Goal: Transaction & Acquisition: Purchase product/service

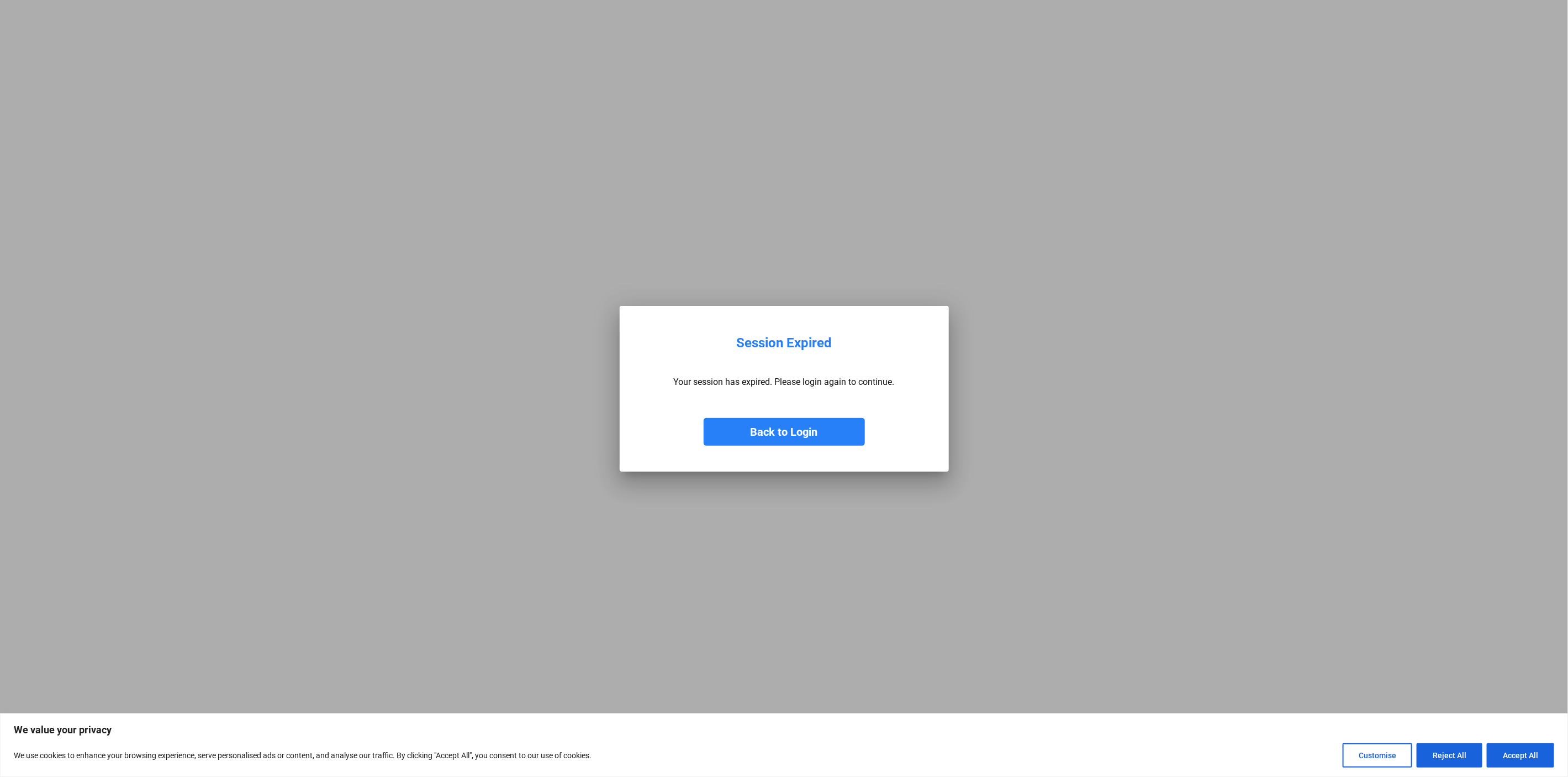
click at [761, 441] on button "Back to Login" at bounding box center [784, 432] width 161 height 28
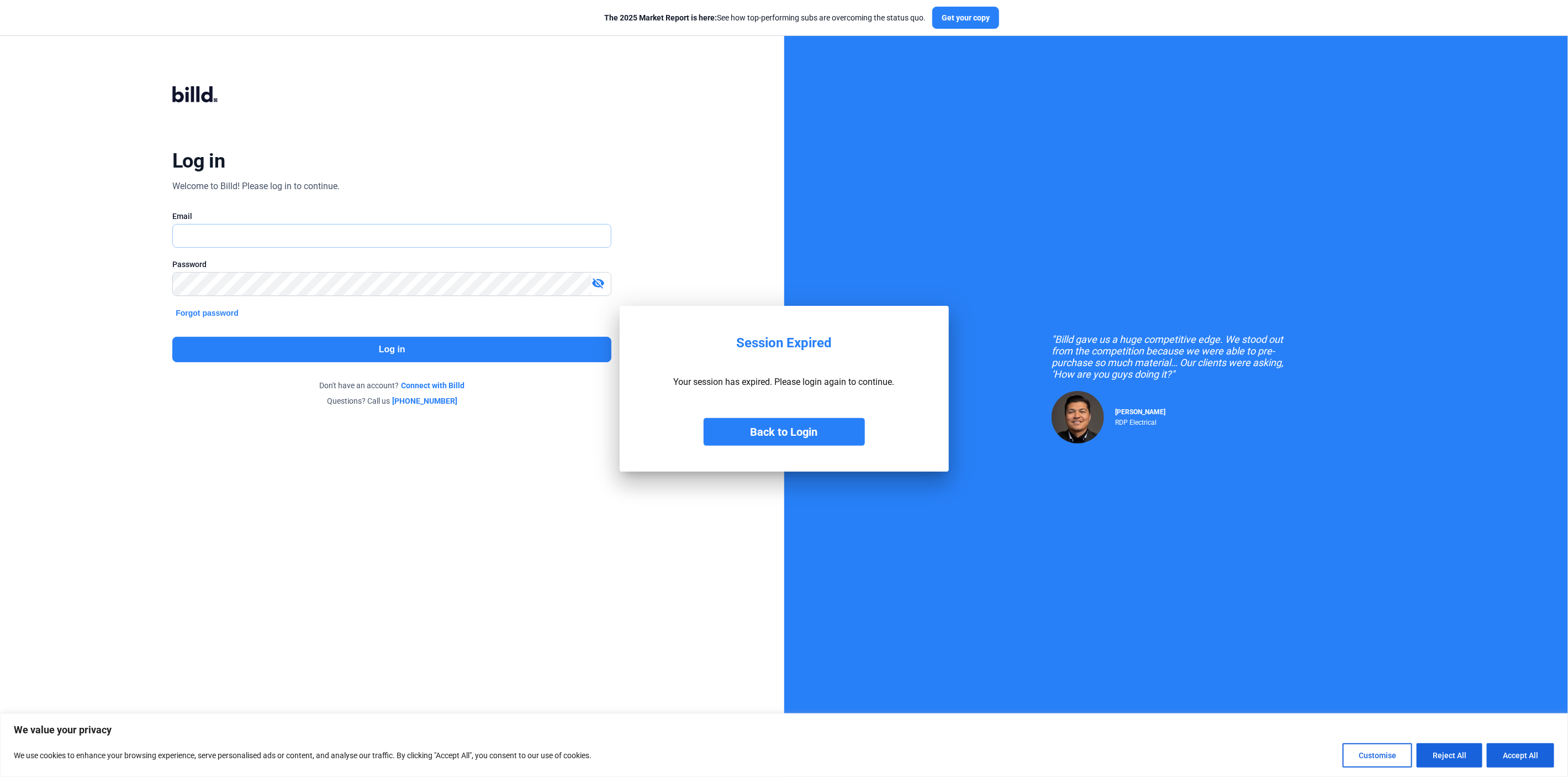
type input "[PERSON_NAME][EMAIL_ADDRESS][DOMAIN_NAME]"
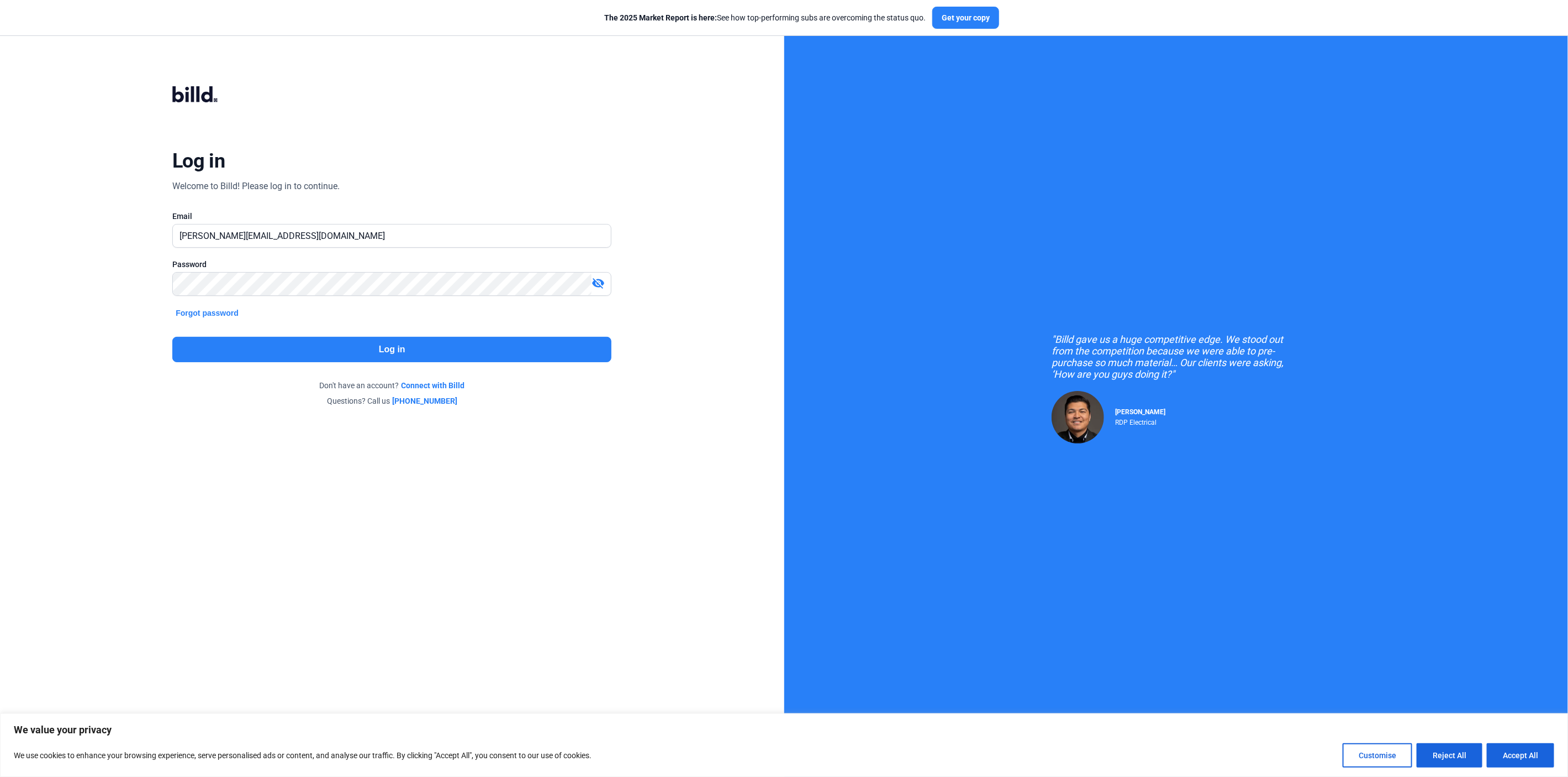
click at [436, 352] on button "Log in" at bounding box center [391, 349] width 439 height 26
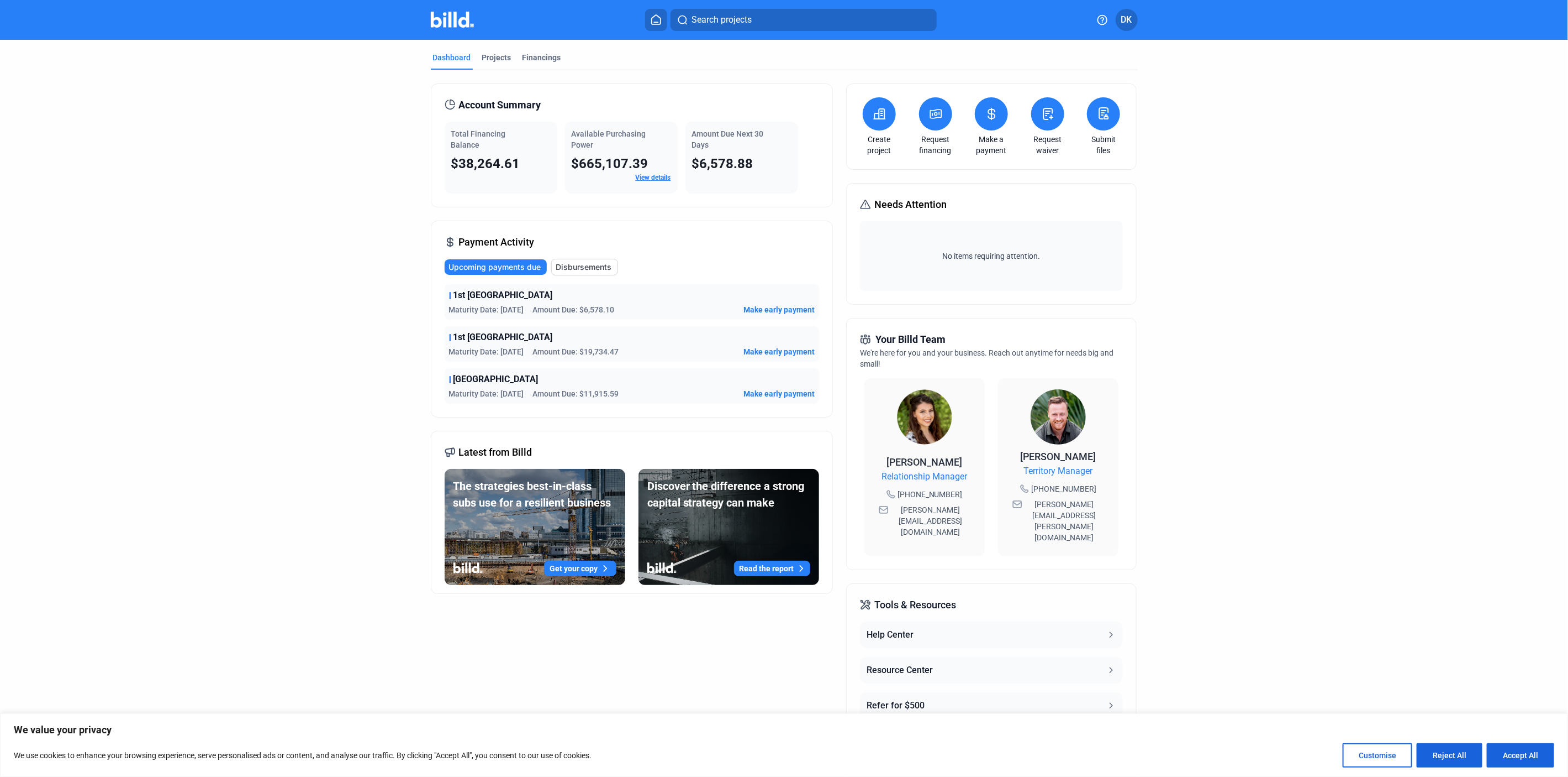
click at [783, 312] on span "Make early payment" at bounding box center [779, 309] width 71 height 11
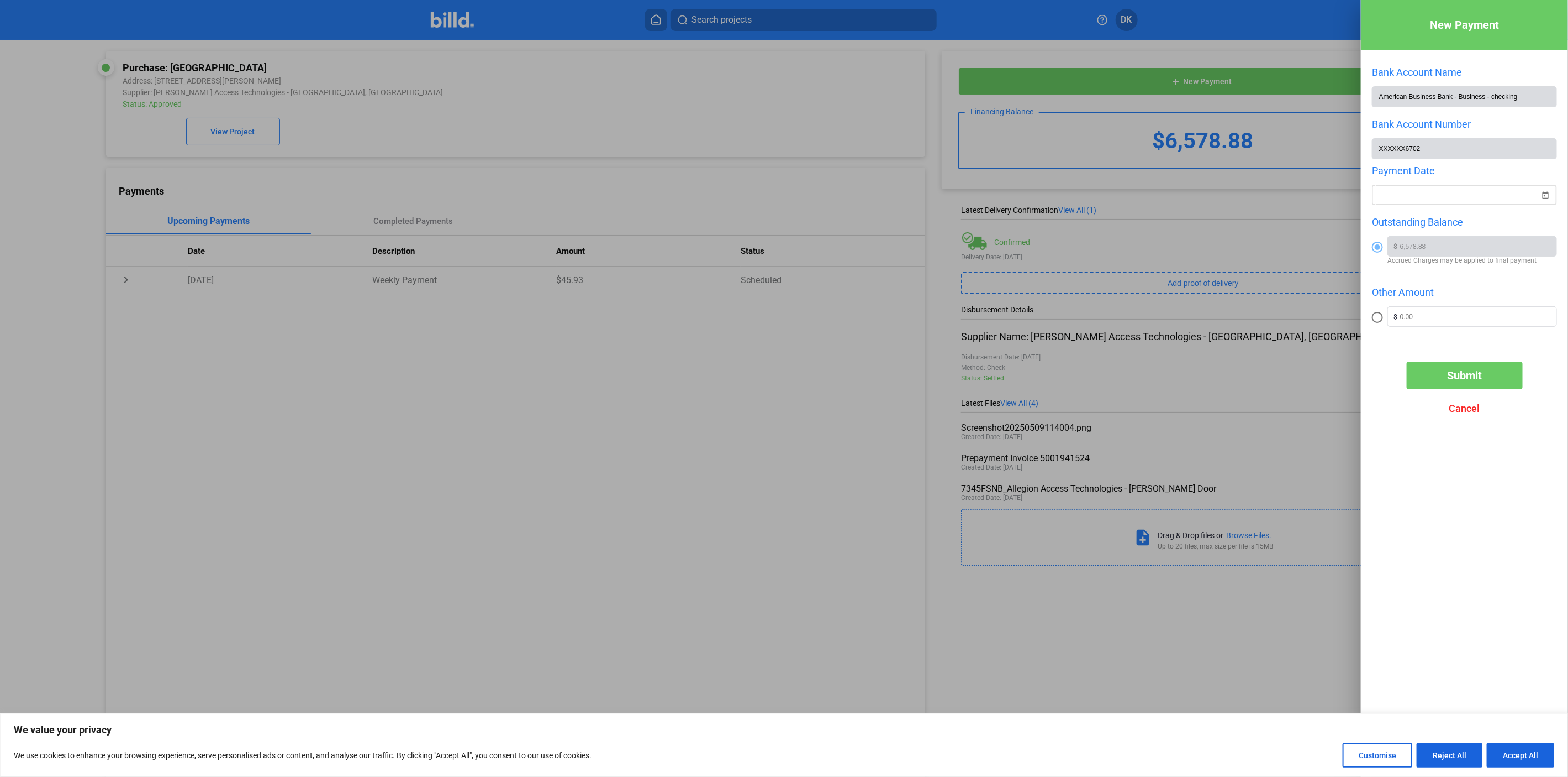
click at [1548, 198] on span "Open calendar" at bounding box center [1545, 188] width 27 height 27
click at [1454, 299] on span "3" at bounding box center [1454, 298] width 20 height 20
click at [1475, 297] on span "4" at bounding box center [1476, 298] width 20 height 20
type input "[DATE]"
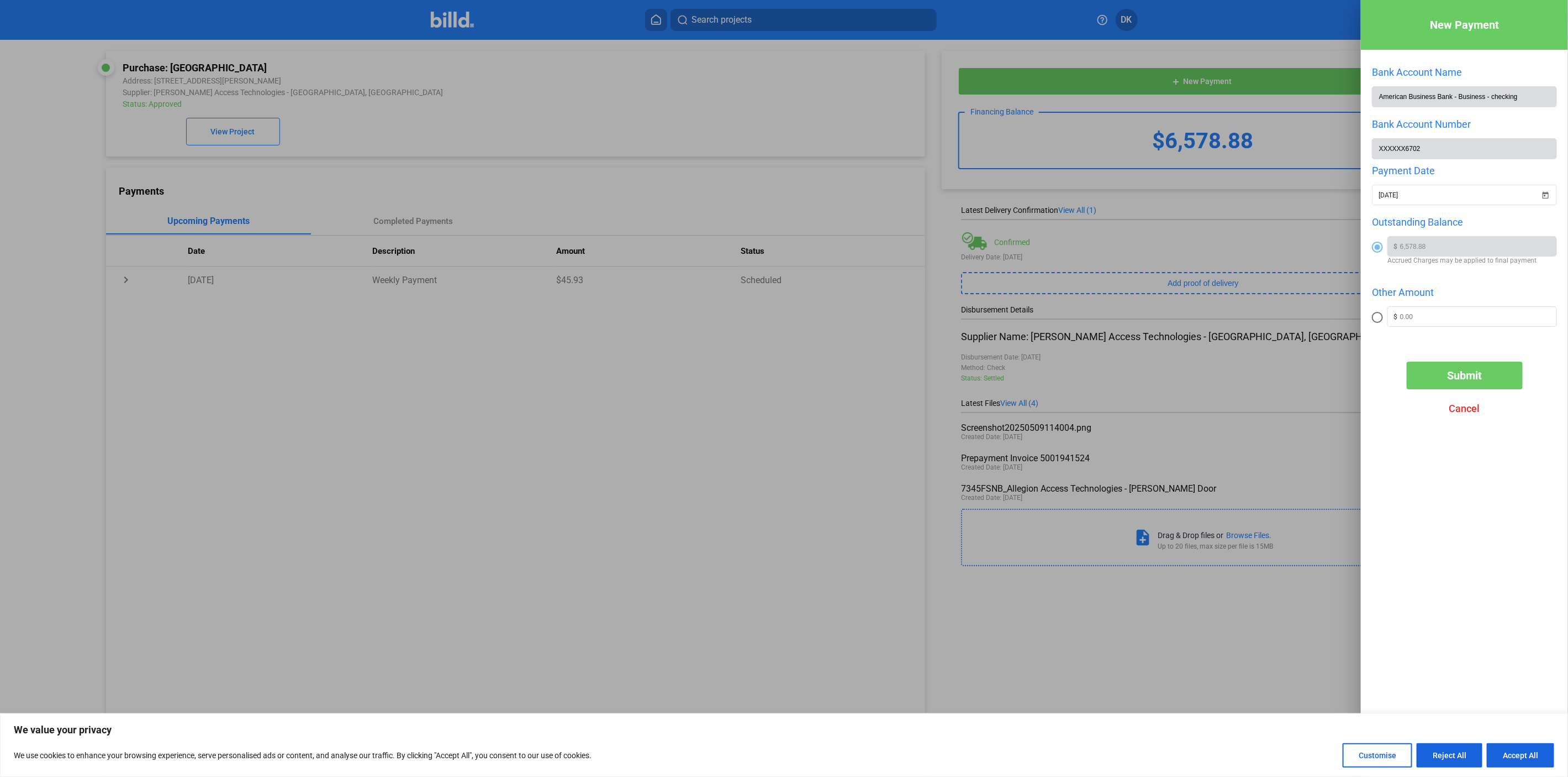
click at [310, 430] on div at bounding box center [784, 388] width 1568 height 777
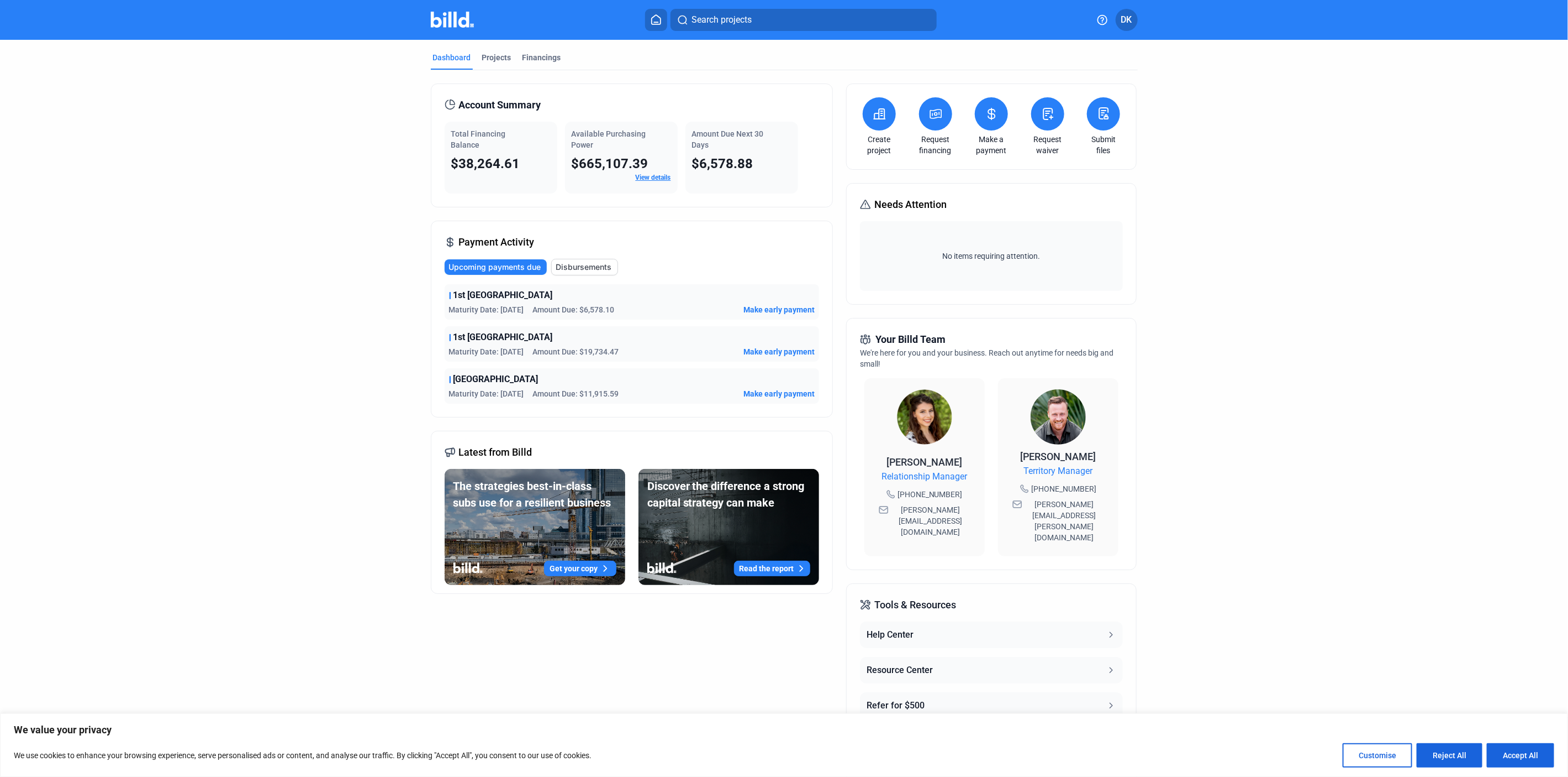
click at [786, 311] on span "Make early payment" at bounding box center [779, 309] width 71 height 11
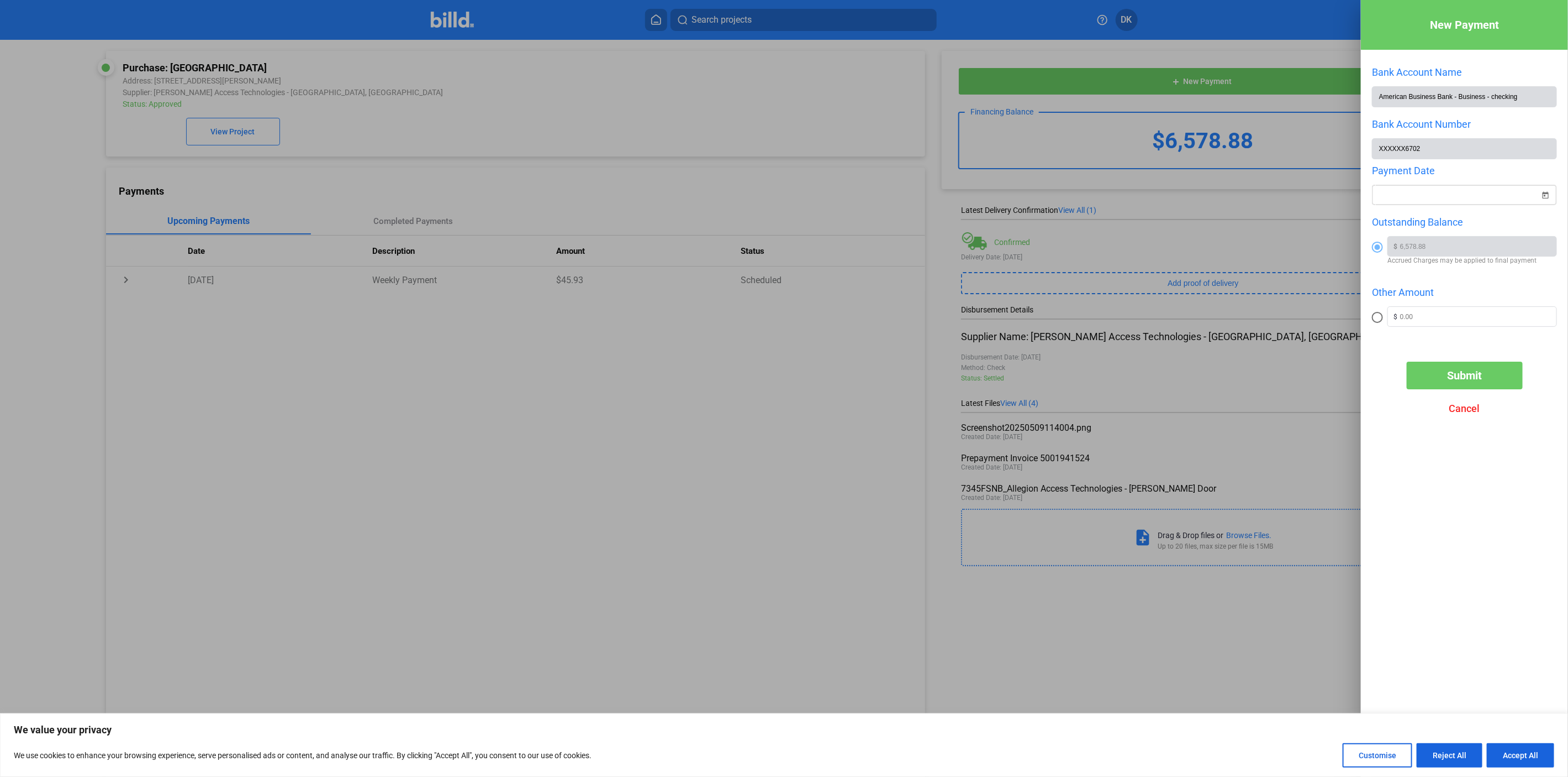
click at [1542, 195] on span "Open calendar" at bounding box center [1545, 188] width 27 height 27
click at [1448, 296] on span "3" at bounding box center [1454, 298] width 20 height 20
click at [1477, 297] on span "4" at bounding box center [1476, 298] width 20 height 20
type input "[DATE]"
click at [1435, 321] on input "text" at bounding box center [1478, 315] width 156 height 17
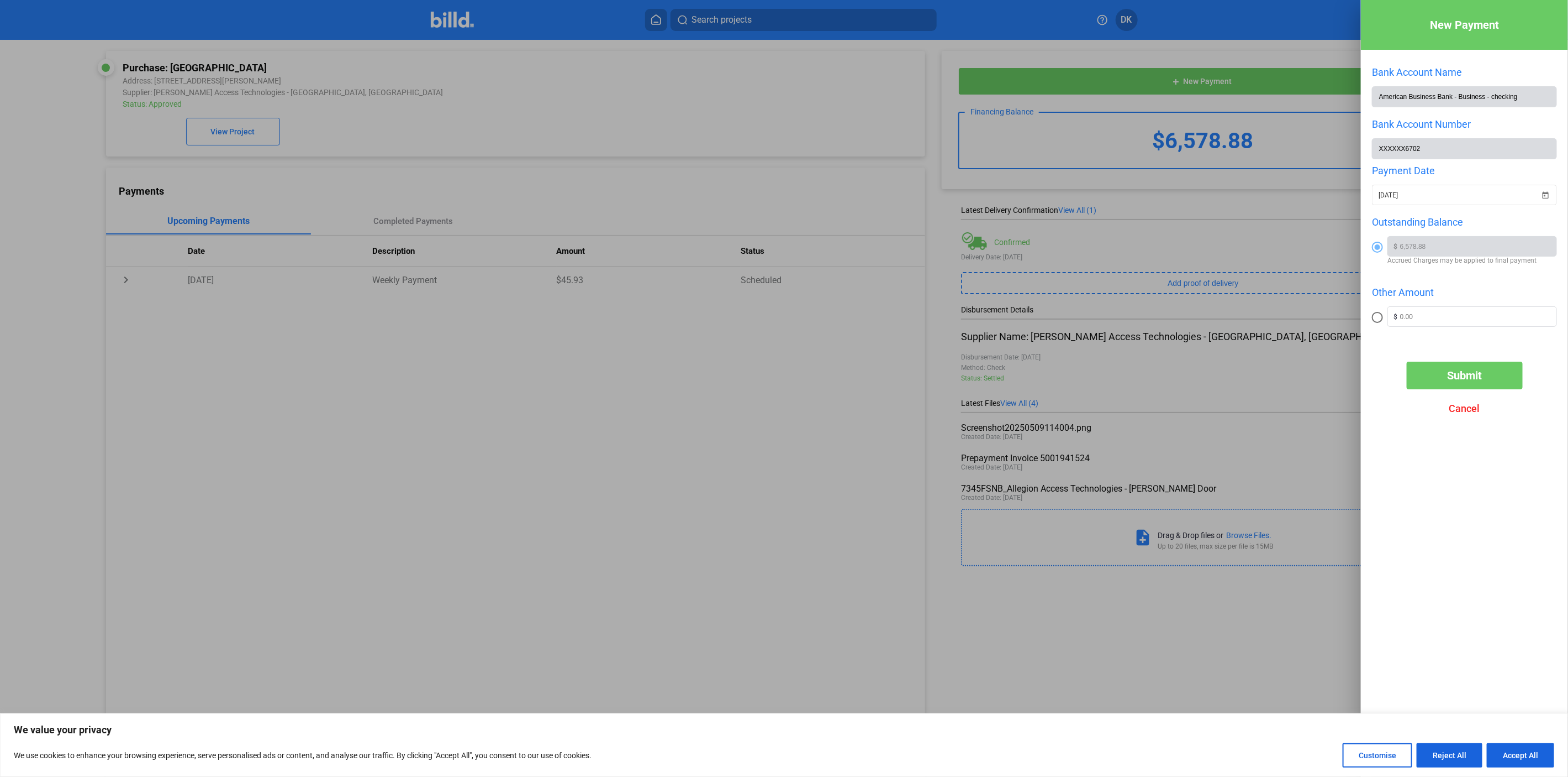
click at [1454, 382] on span "Submit" at bounding box center [1464, 375] width 34 height 13
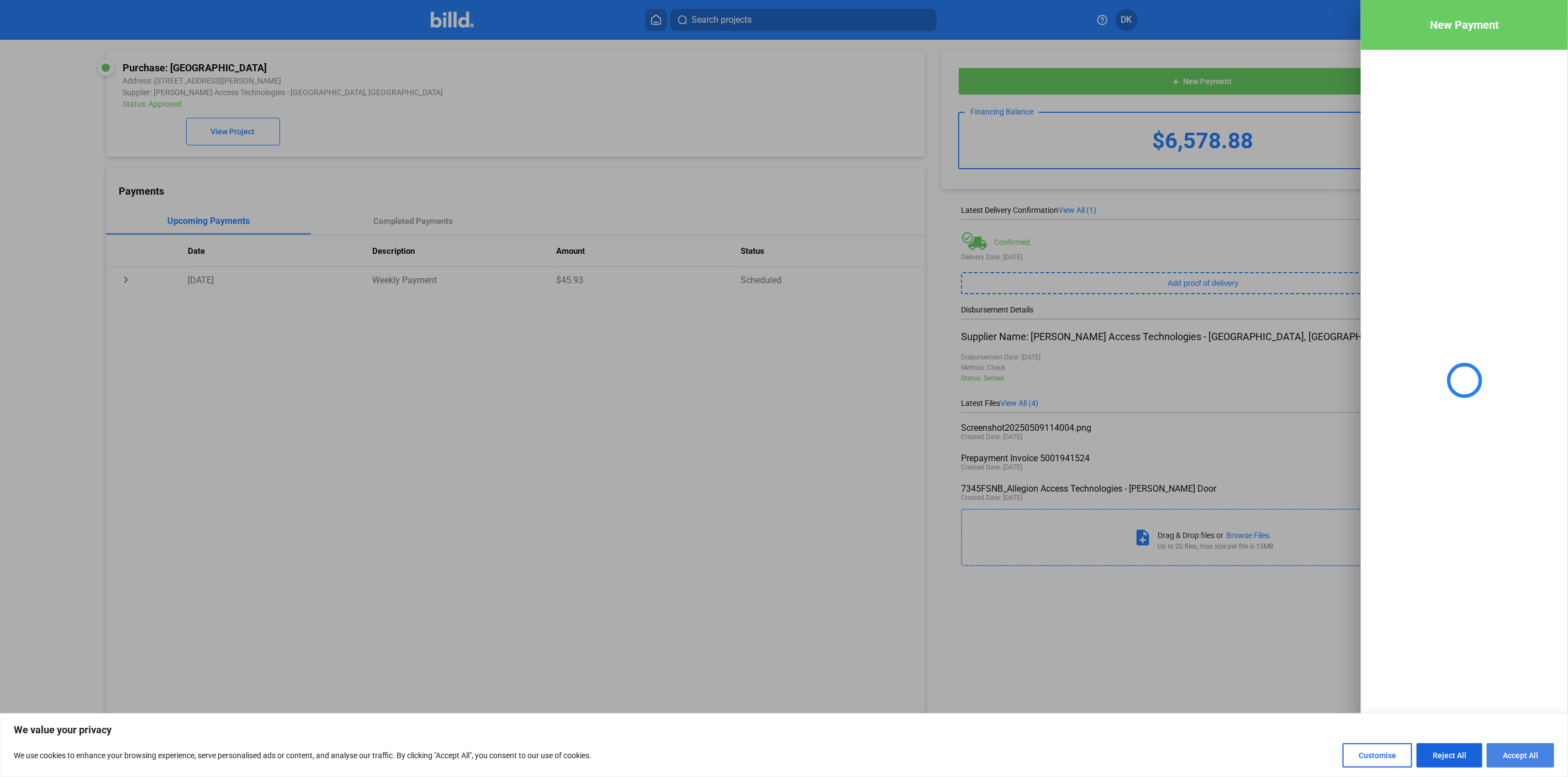
click at [1520, 751] on button "Accept All" at bounding box center [1521, 754] width 68 height 25
checkbox input "true"
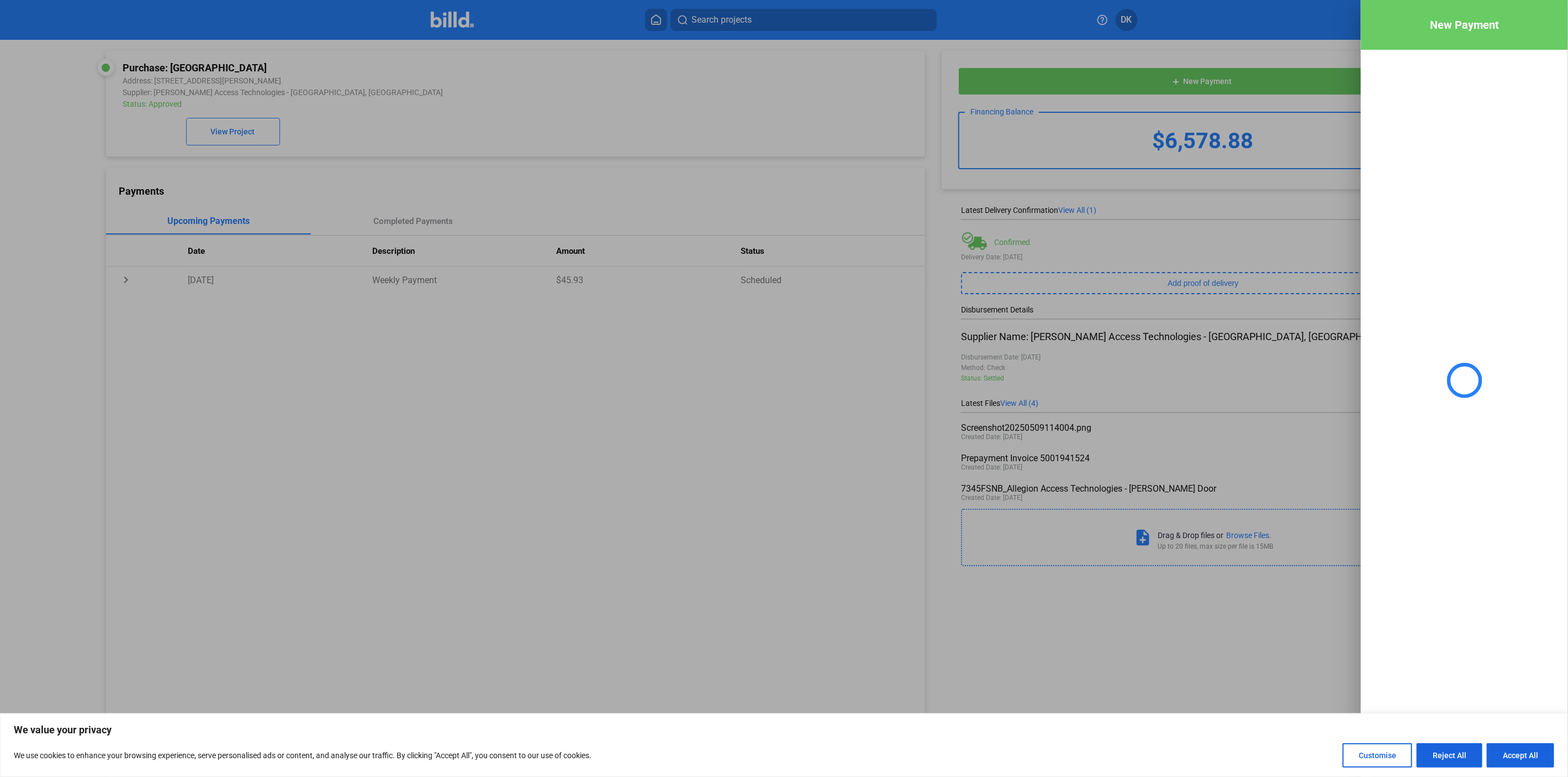
checkbox input "true"
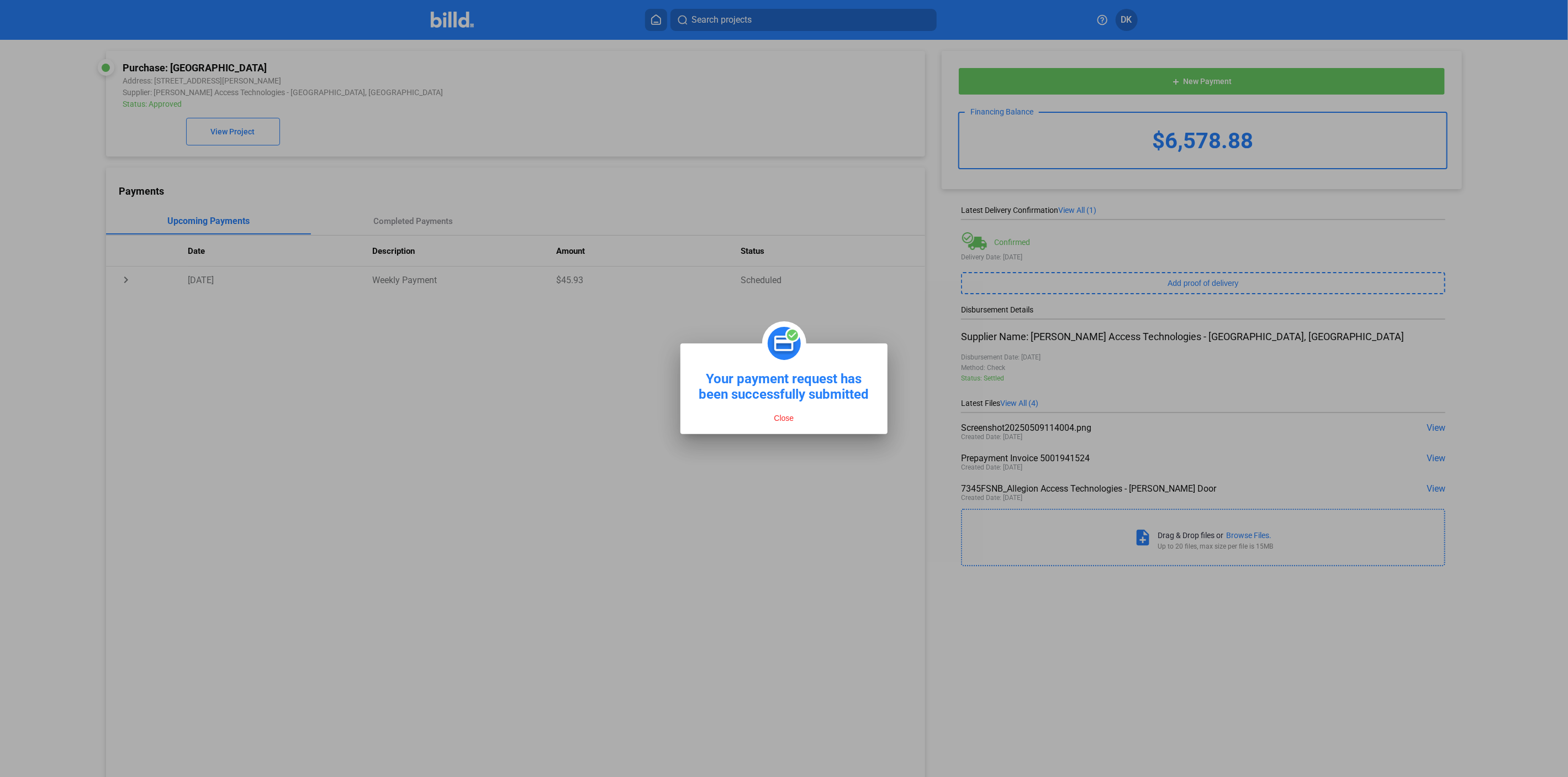
click at [786, 413] on button "Close" at bounding box center [784, 418] width 27 height 10
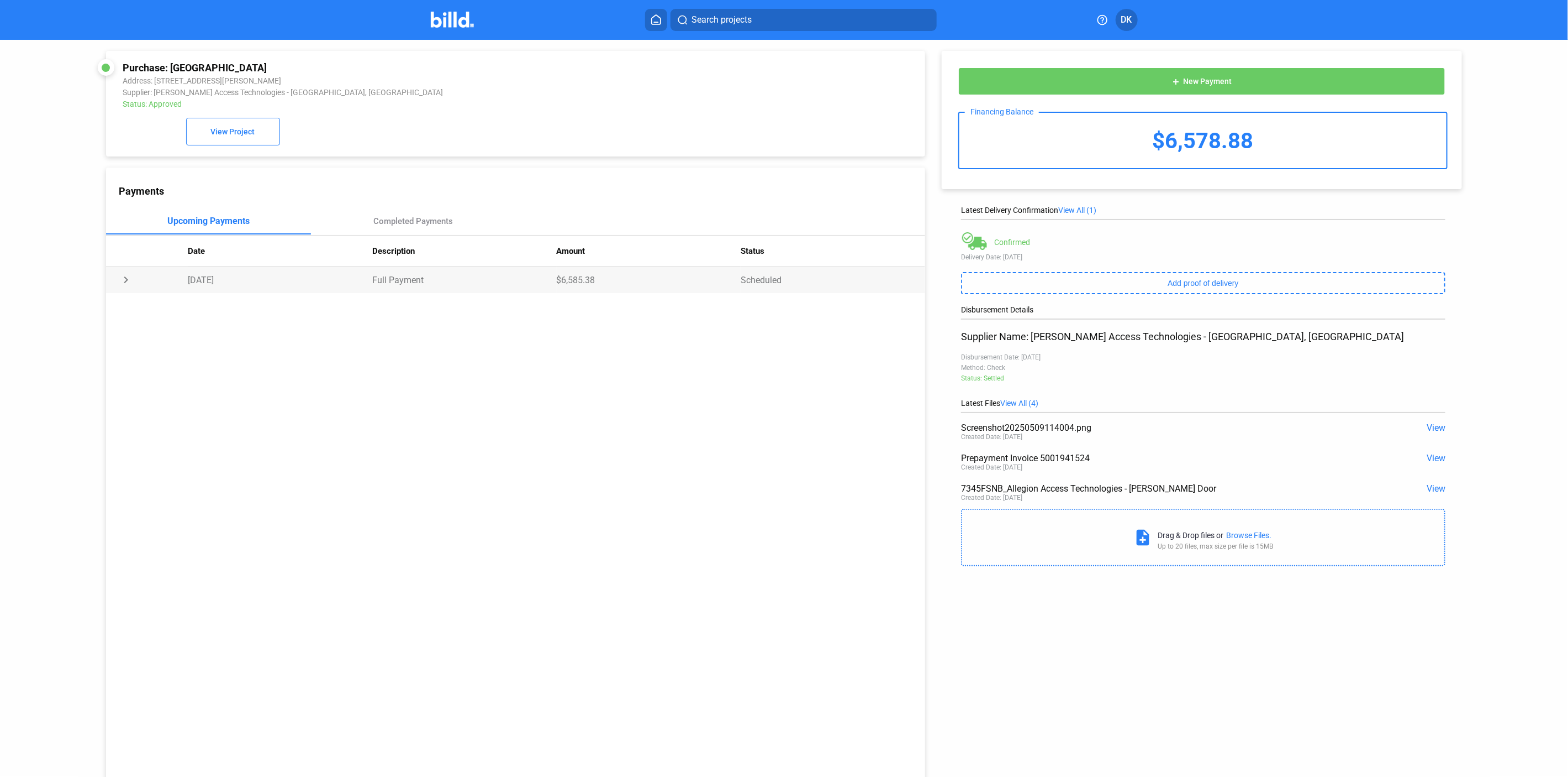
click at [748, 280] on td "Scheduled" at bounding box center [834, 279] width 185 height 27
click at [230, 128] on button "View Project" at bounding box center [233, 132] width 94 height 28
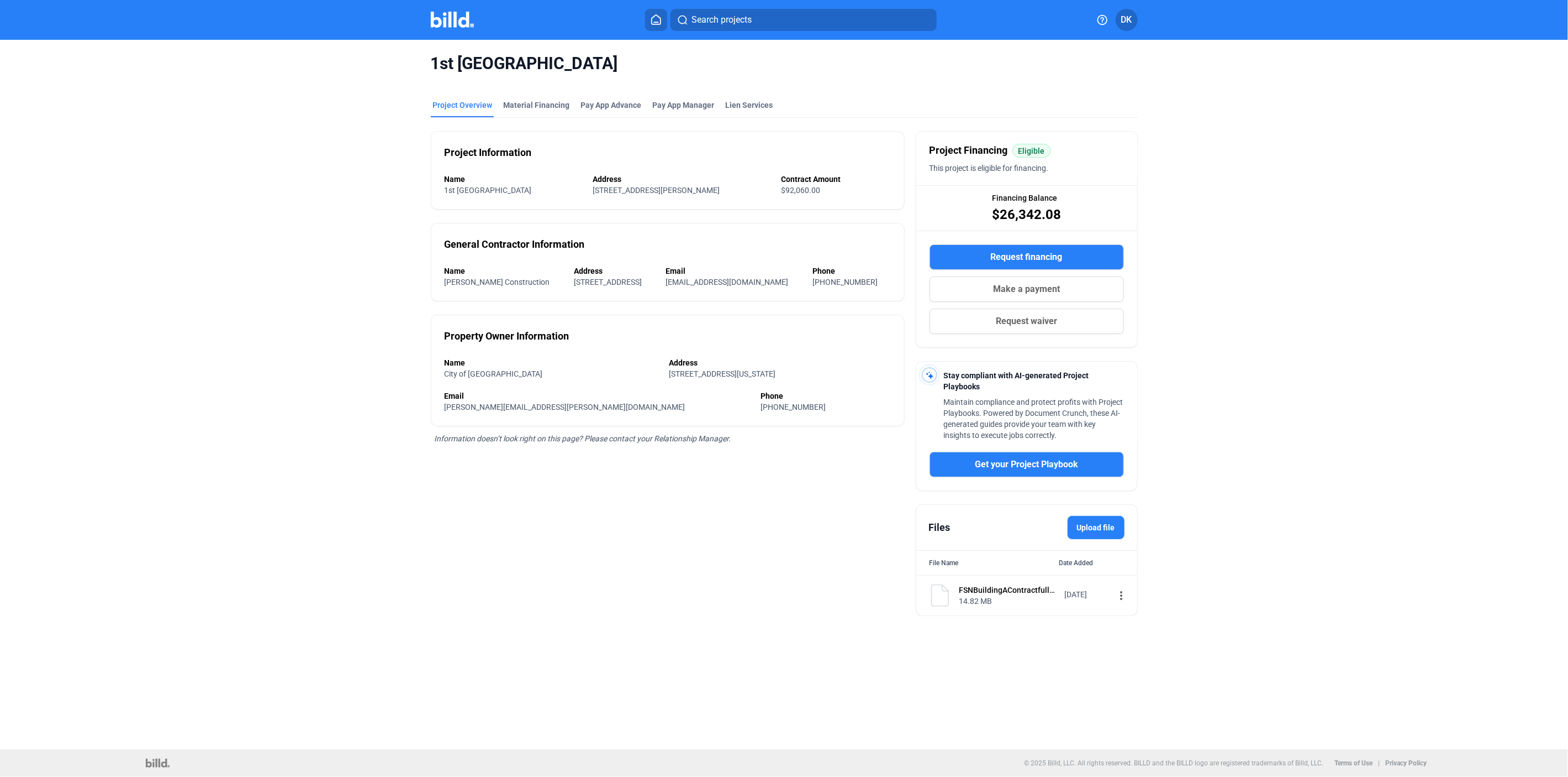
click at [1051, 294] on span "Make a payment" at bounding box center [1026, 288] width 67 height 13
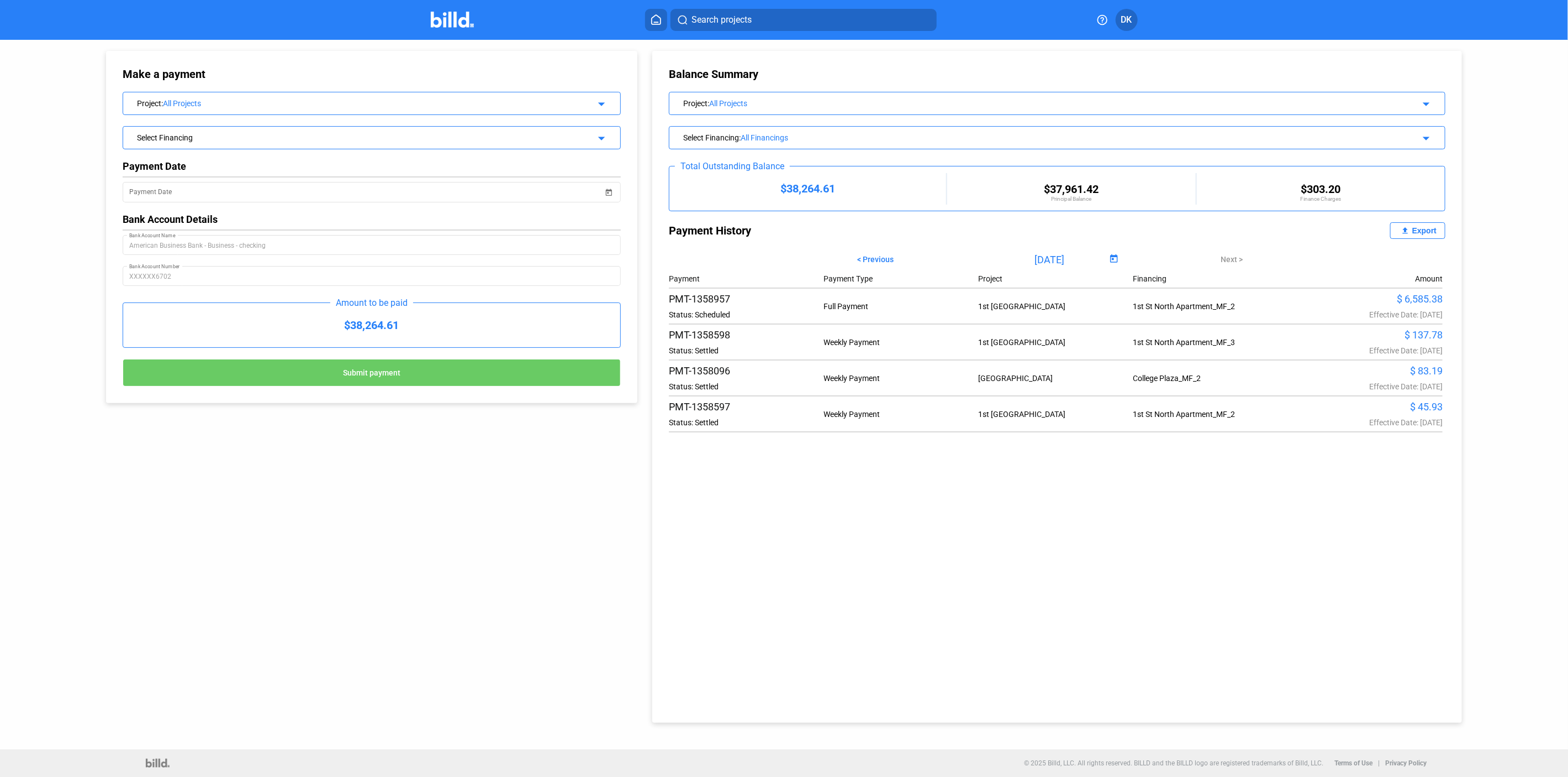
click at [344, 106] on div "All Projects" at bounding box center [361, 103] width 396 height 9
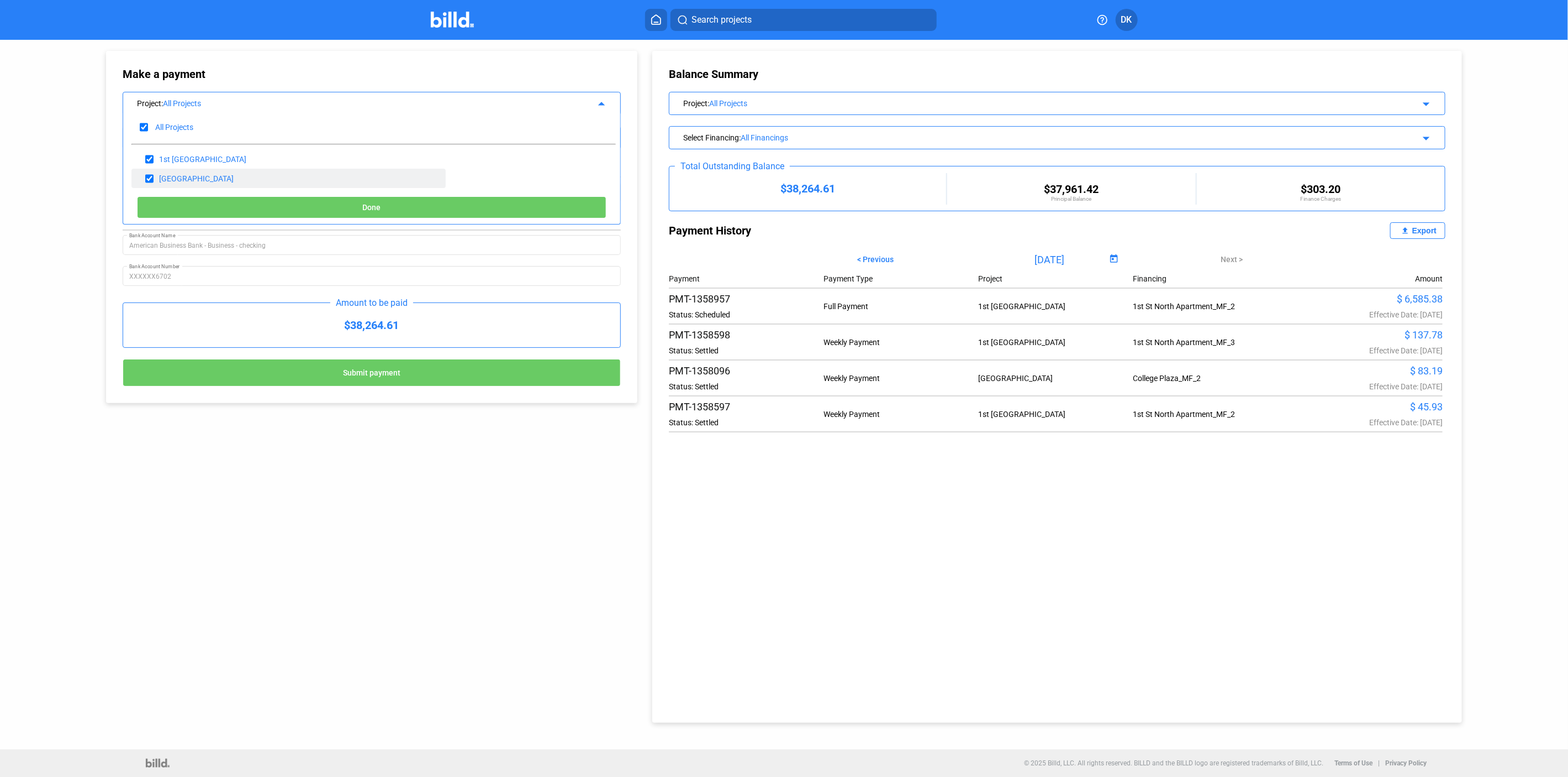
click at [149, 177] on input "checkbox" at bounding box center [149, 178] width 8 height 17
checkbox input "false"
click at [227, 199] on button "Done" at bounding box center [372, 207] width 470 height 22
type input "[DATE]"
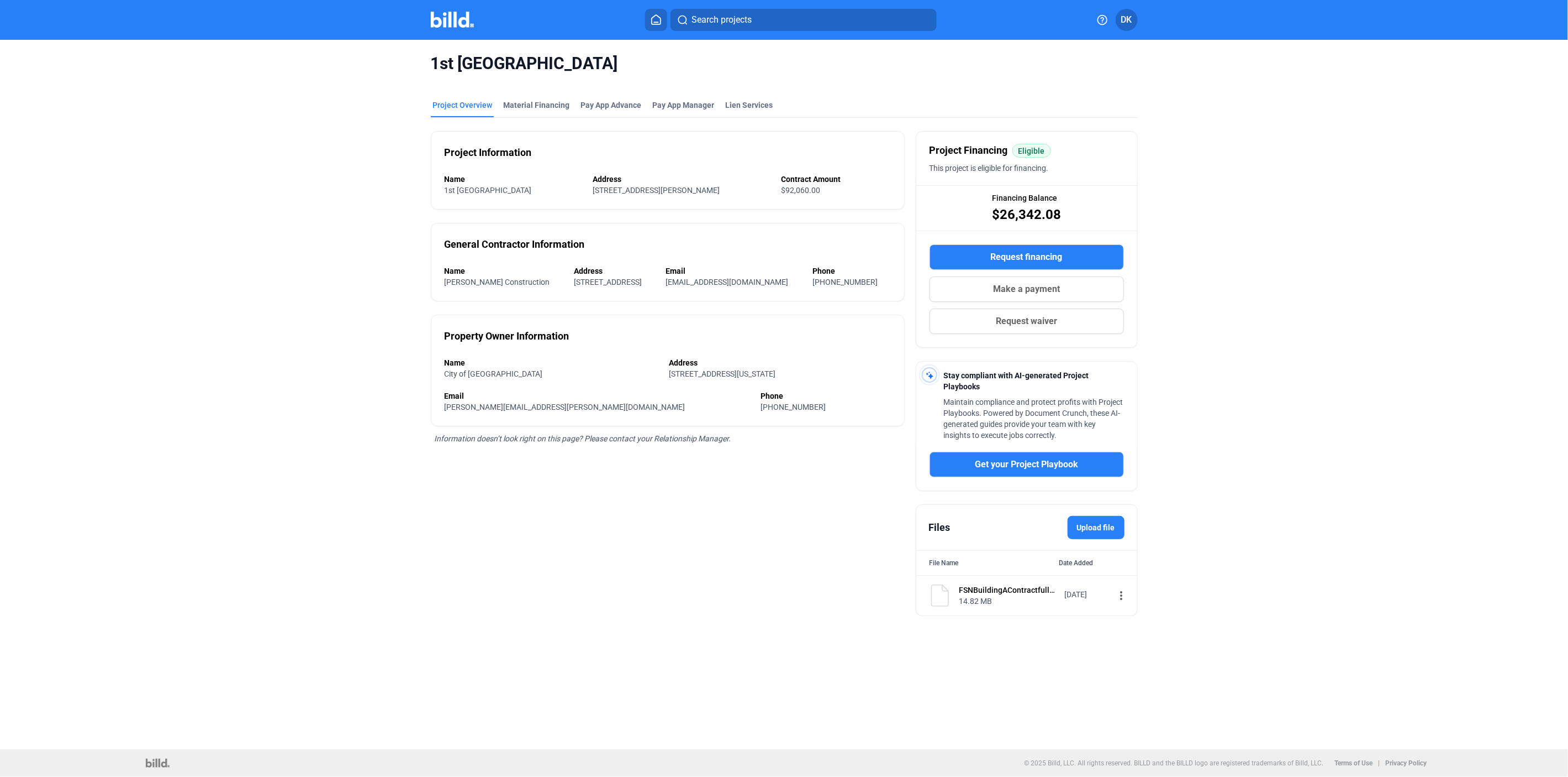
click at [456, 24] on img at bounding box center [452, 20] width 43 height 16
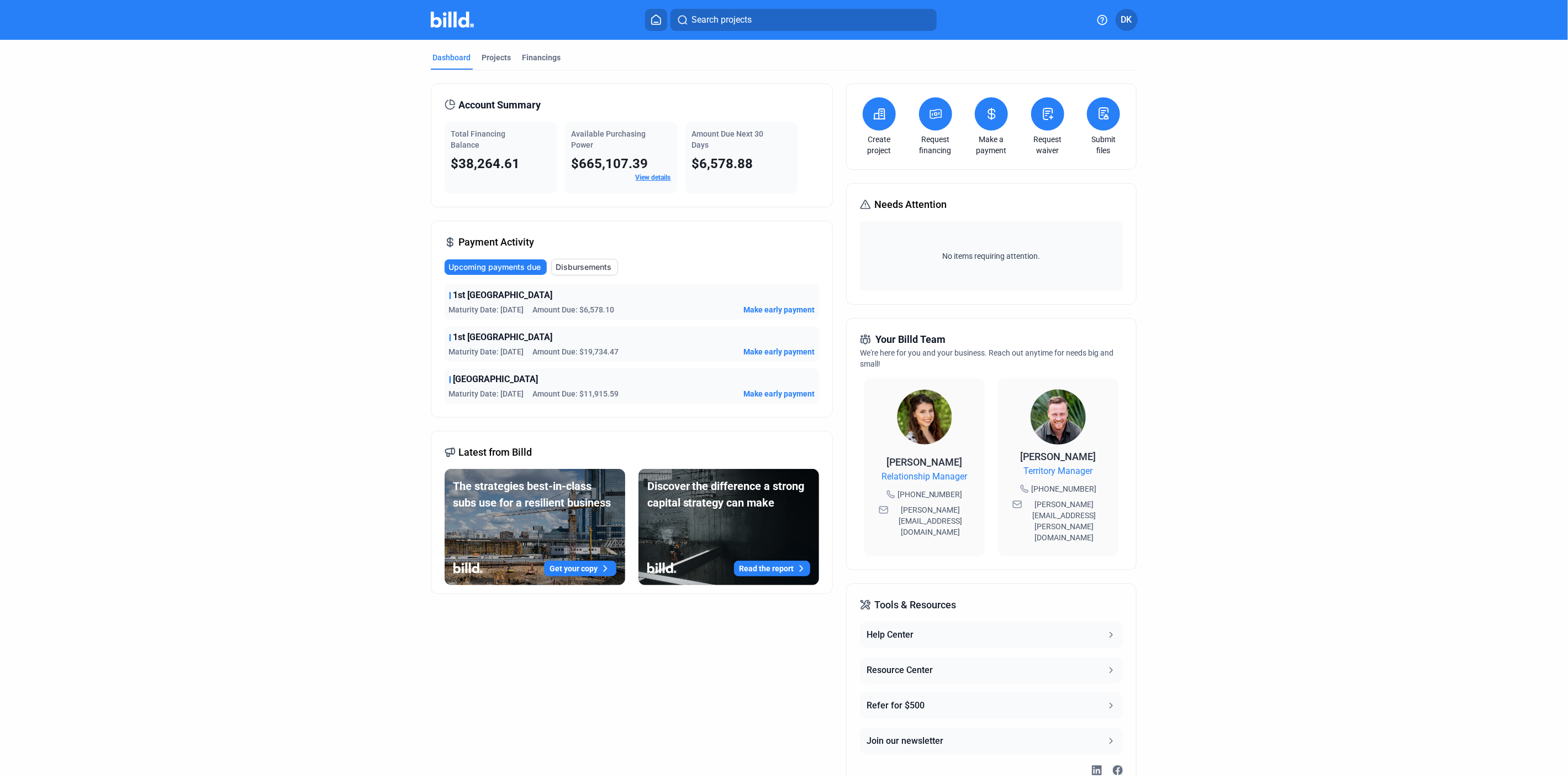
click at [766, 353] on span "Make early payment" at bounding box center [779, 351] width 71 height 11
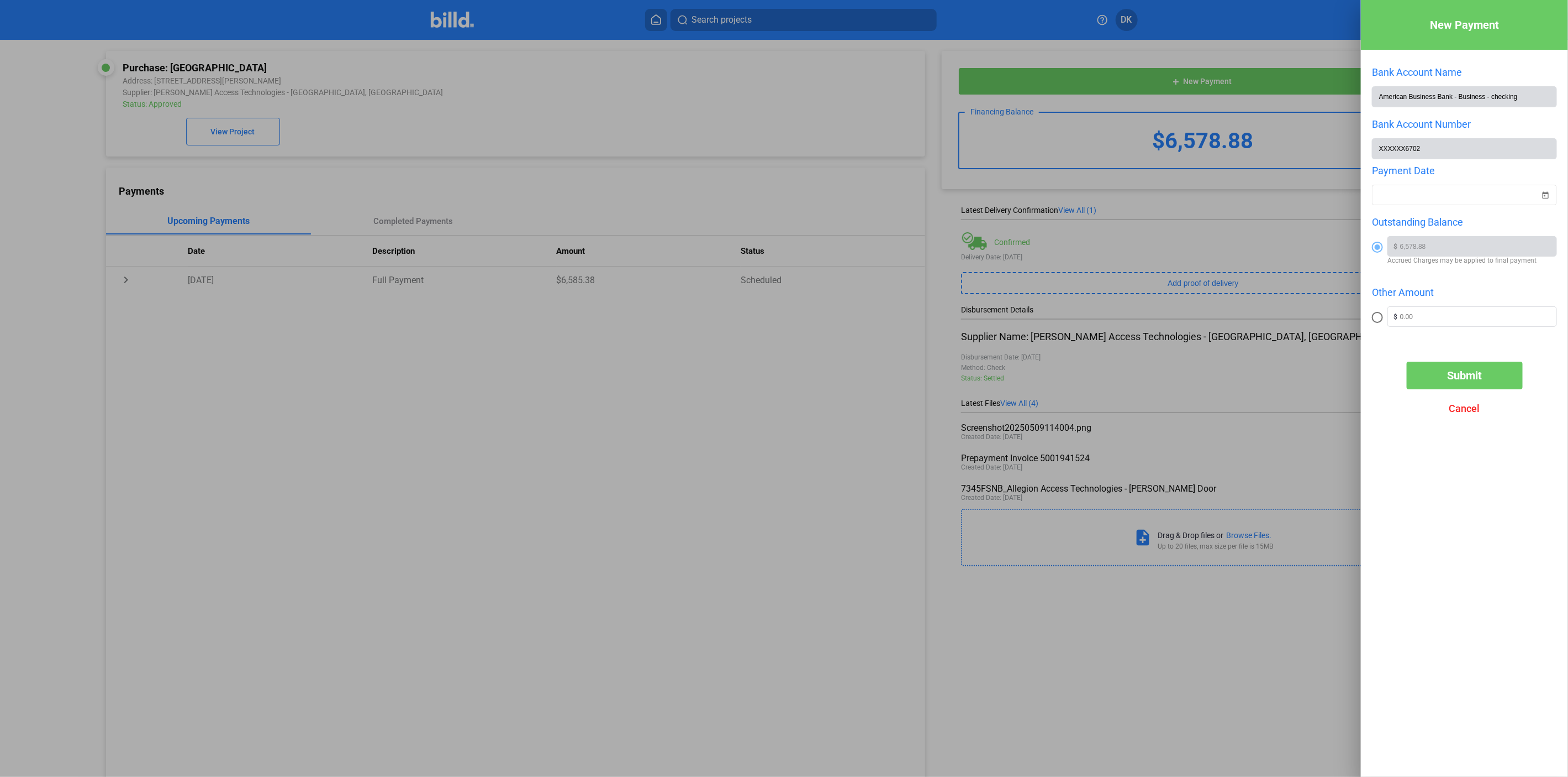
click at [1459, 412] on span "Cancel" at bounding box center [1464, 408] width 30 height 12
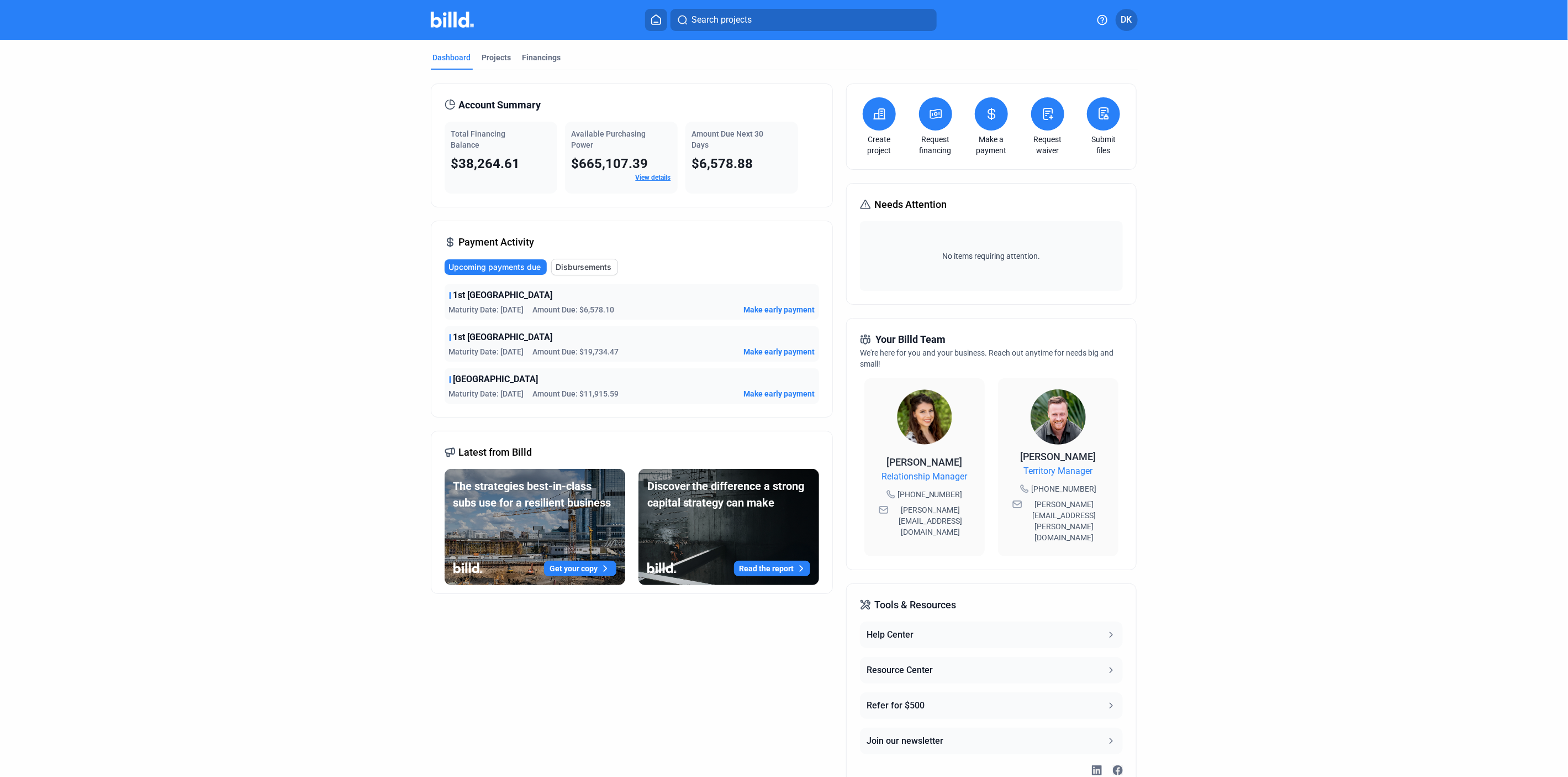
click at [784, 353] on span "Make early payment" at bounding box center [779, 351] width 71 height 11
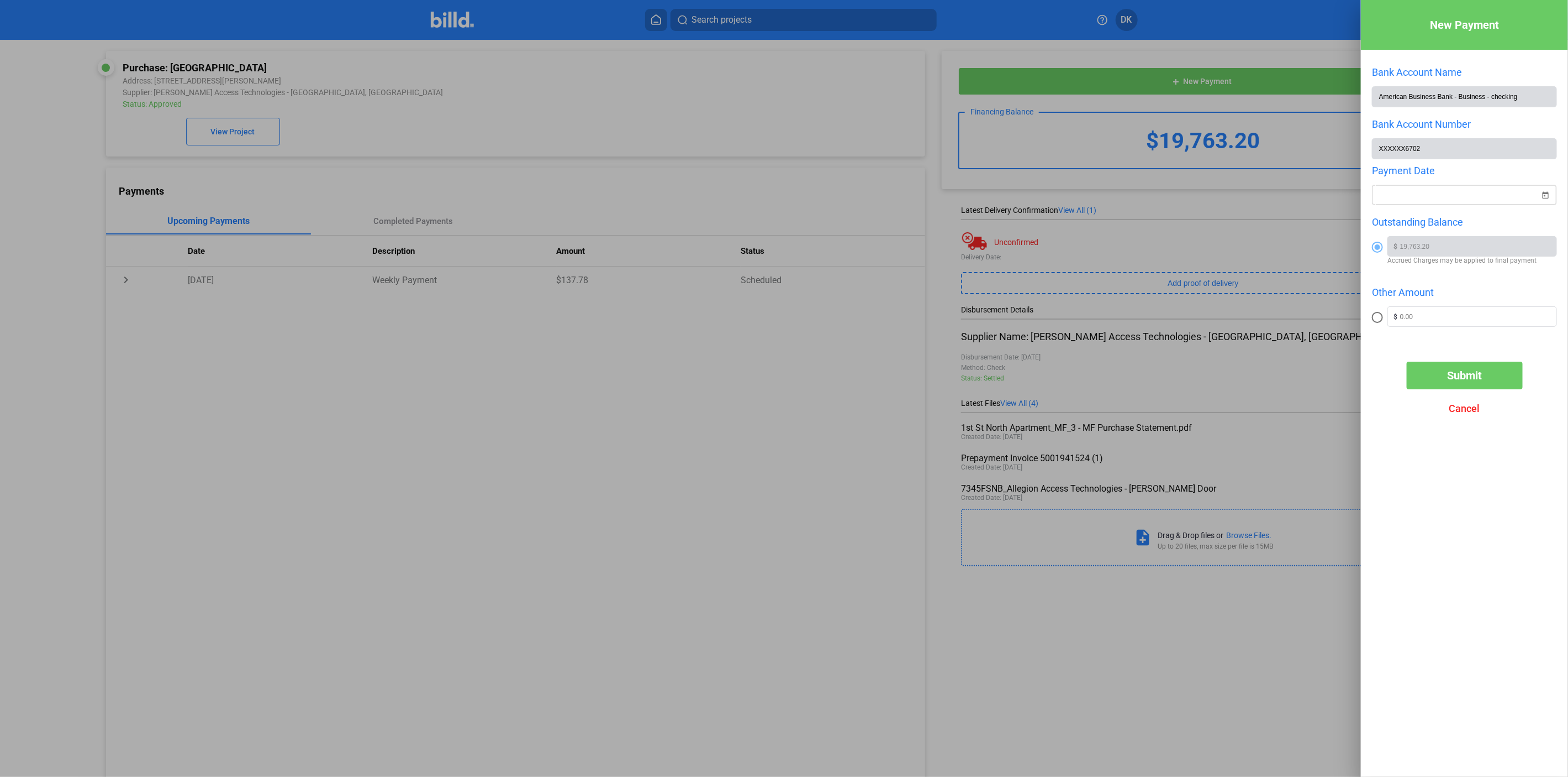
click at [1546, 198] on span "Open calendar" at bounding box center [1545, 188] width 27 height 27
click at [1479, 297] on span "4" at bounding box center [1476, 298] width 20 height 20
type input "[DATE]"
click at [1465, 380] on span "Submit" at bounding box center [1464, 375] width 34 height 13
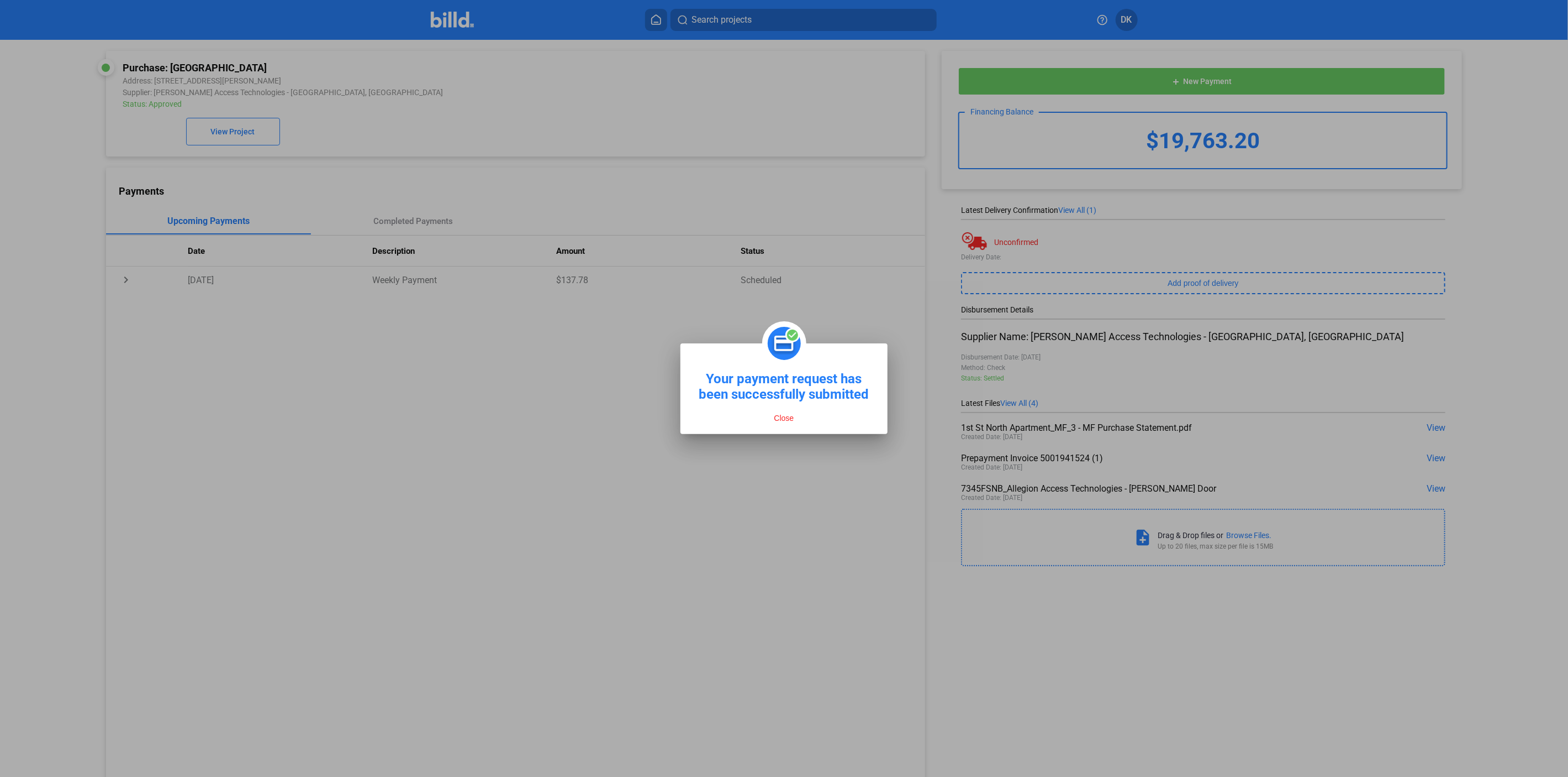
click at [781, 418] on button "Close" at bounding box center [784, 418] width 27 height 10
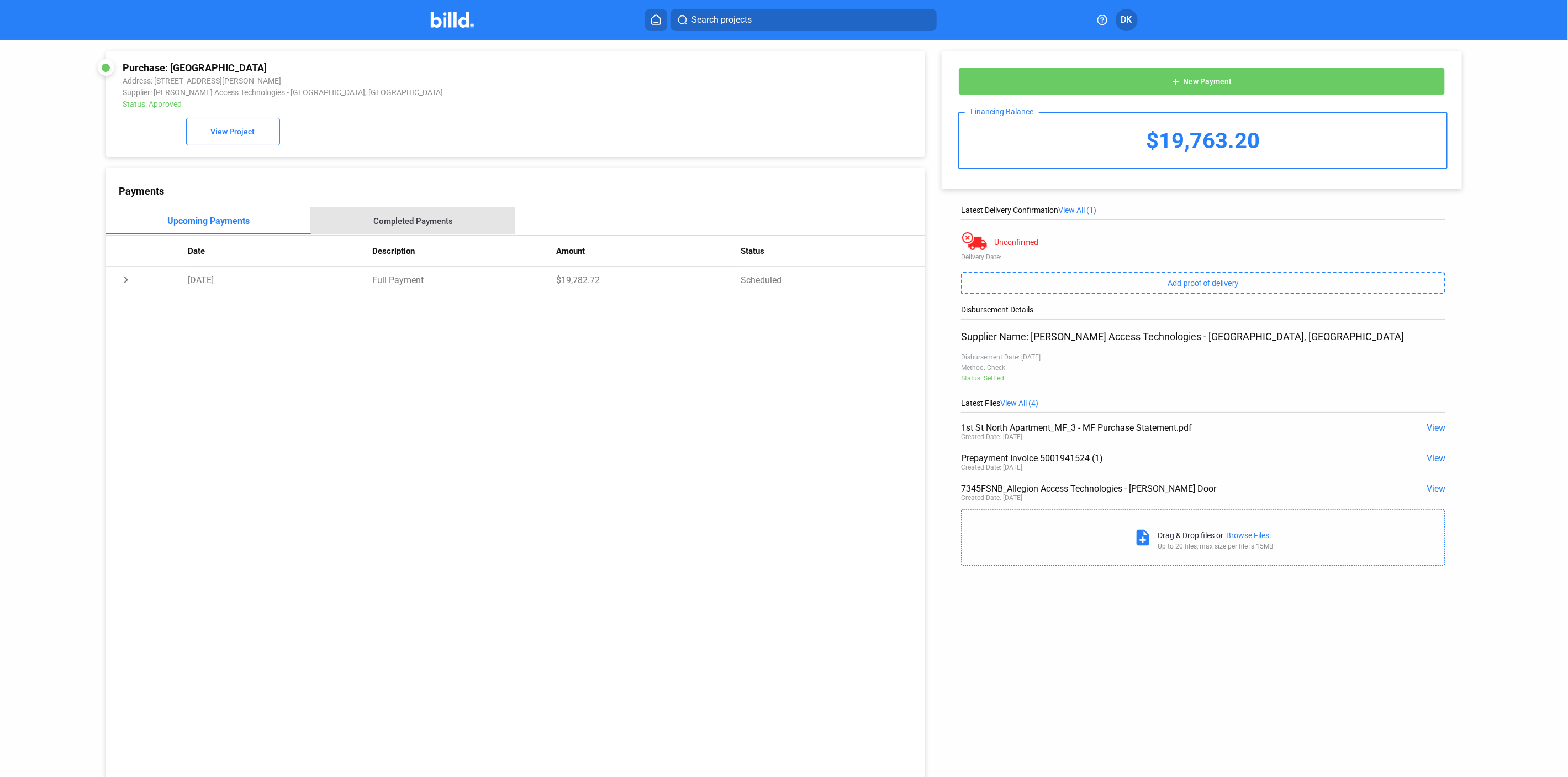
click at [414, 216] on div "Completed Payments" at bounding box center [413, 221] width 80 height 10
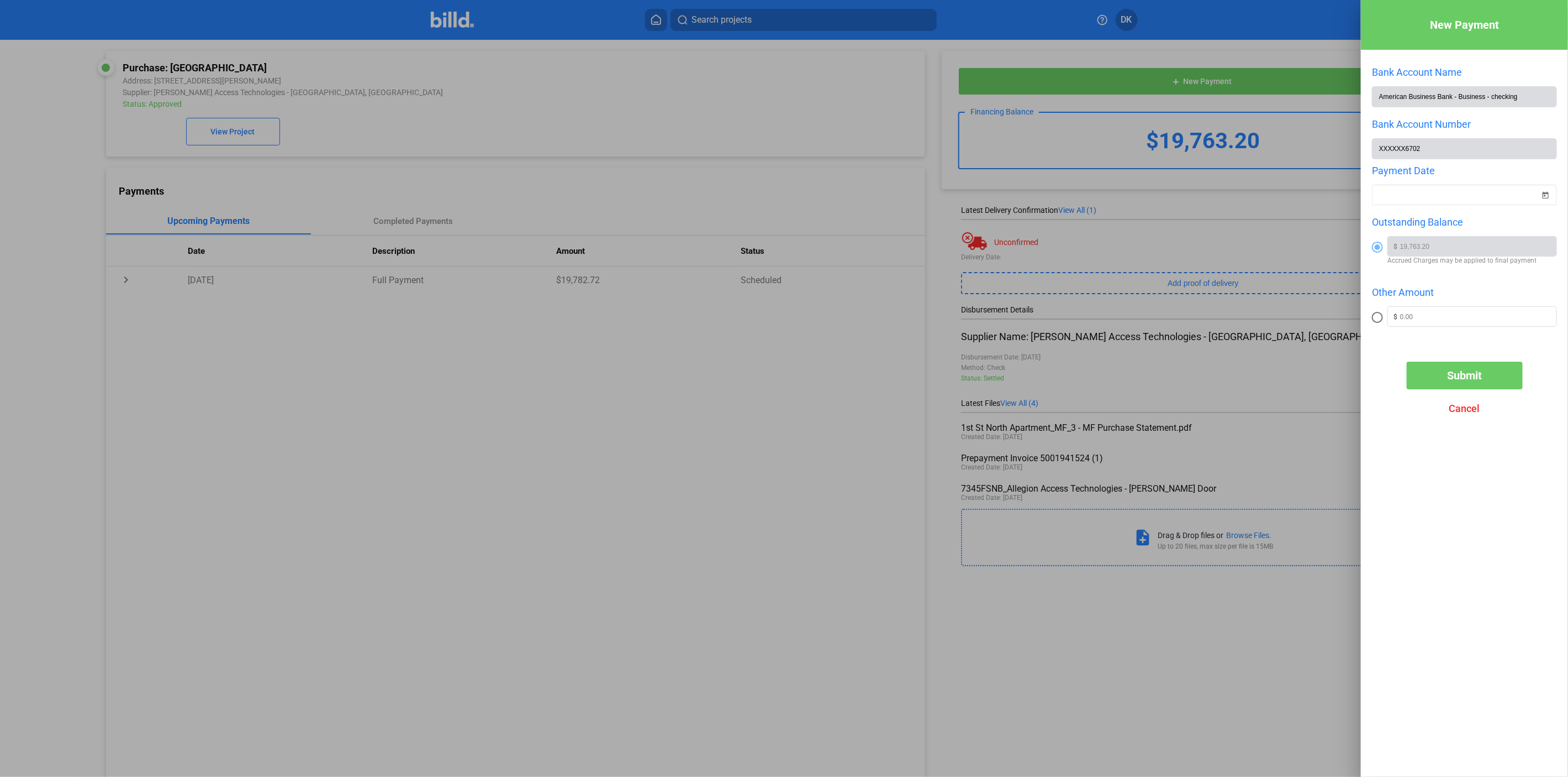
click at [1467, 413] on span "Cancel" at bounding box center [1464, 408] width 30 height 12
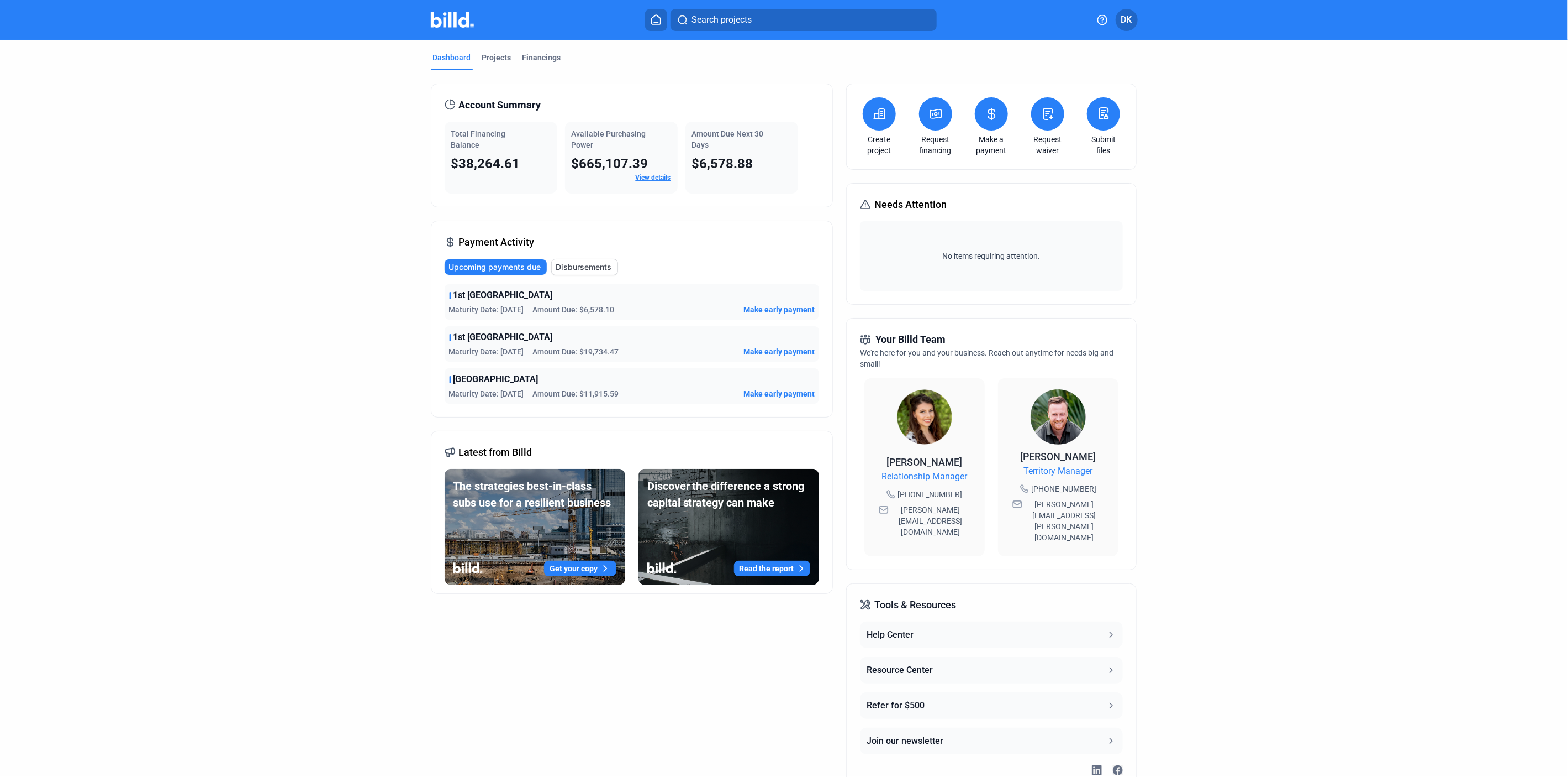
click at [1051, 99] on button at bounding box center [1048, 114] width 33 height 33
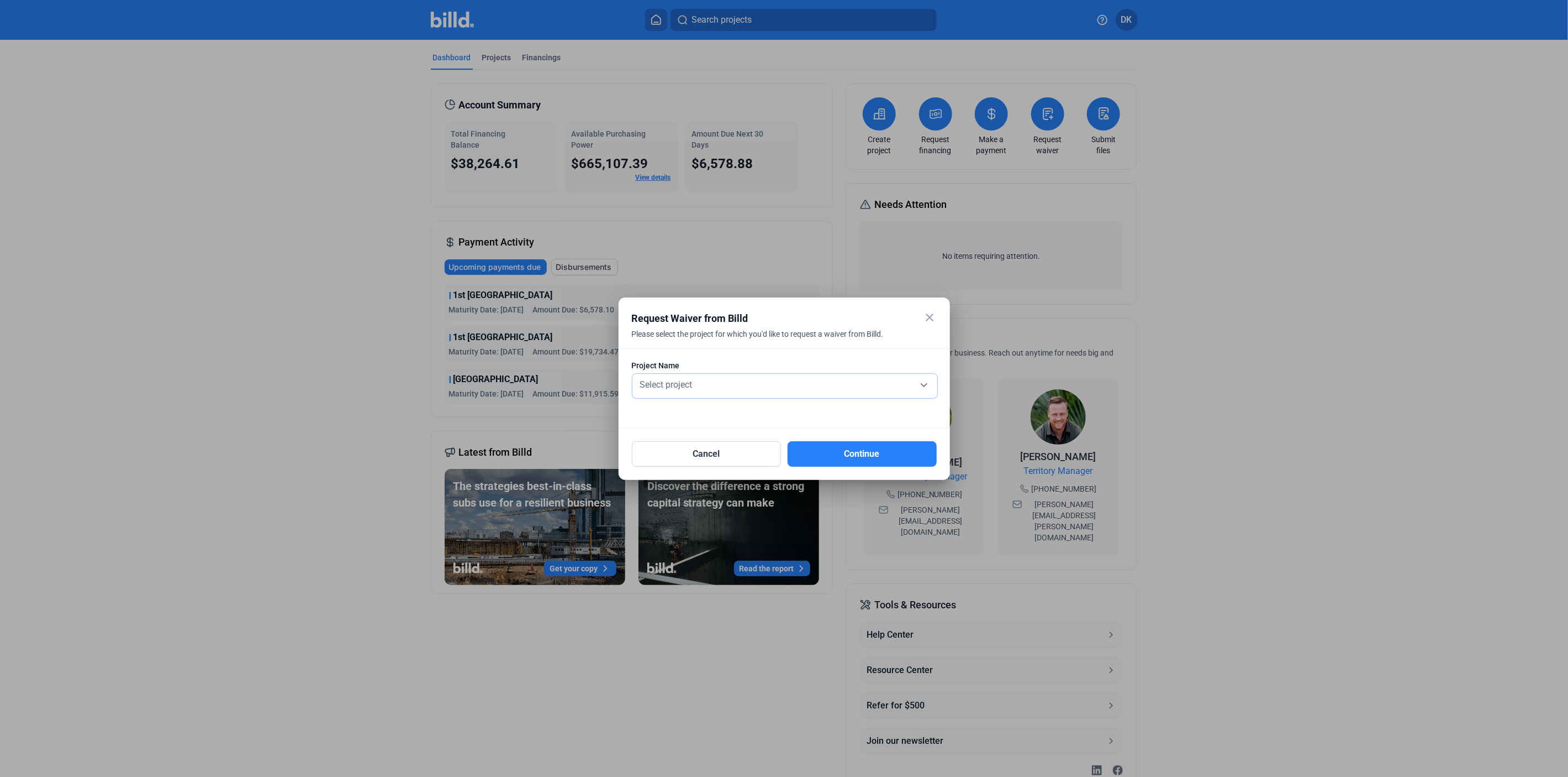
click at [695, 374] on div "Select project" at bounding box center [784, 386] width 294 height 25
click at [696, 382] on span "1st [GEOGRAPHIC_DATA]" at bounding box center [686, 383] width 97 height 11
click at [853, 452] on button "Continue" at bounding box center [862, 453] width 149 height 26
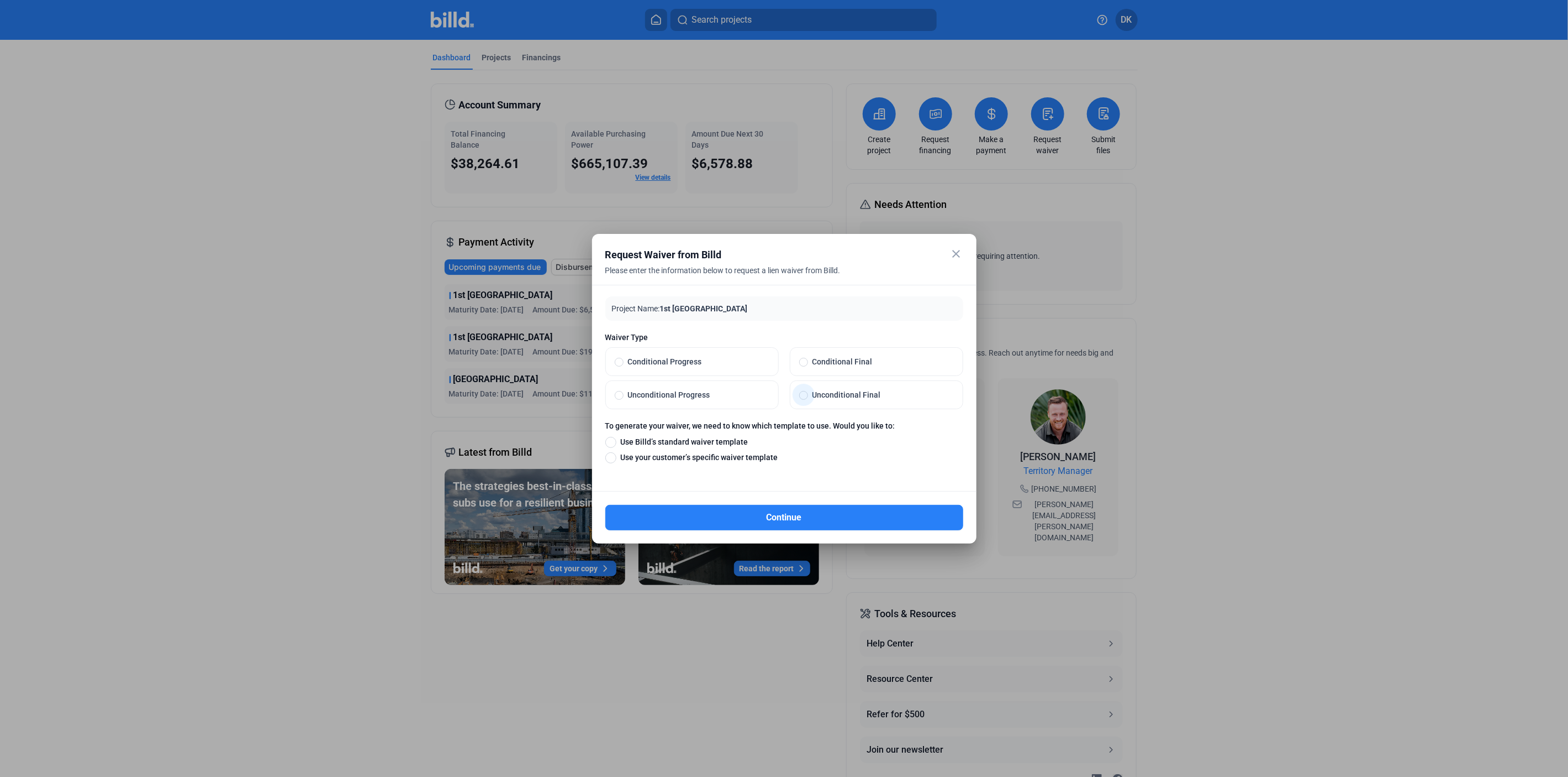
click at [860, 396] on span "Unconditional Final" at bounding box center [881, 394] width 145 height 11
click at [808, 396] on input "Unconditional Final" at bounding box center [803, 394] width 9 height 10
radio input "true"
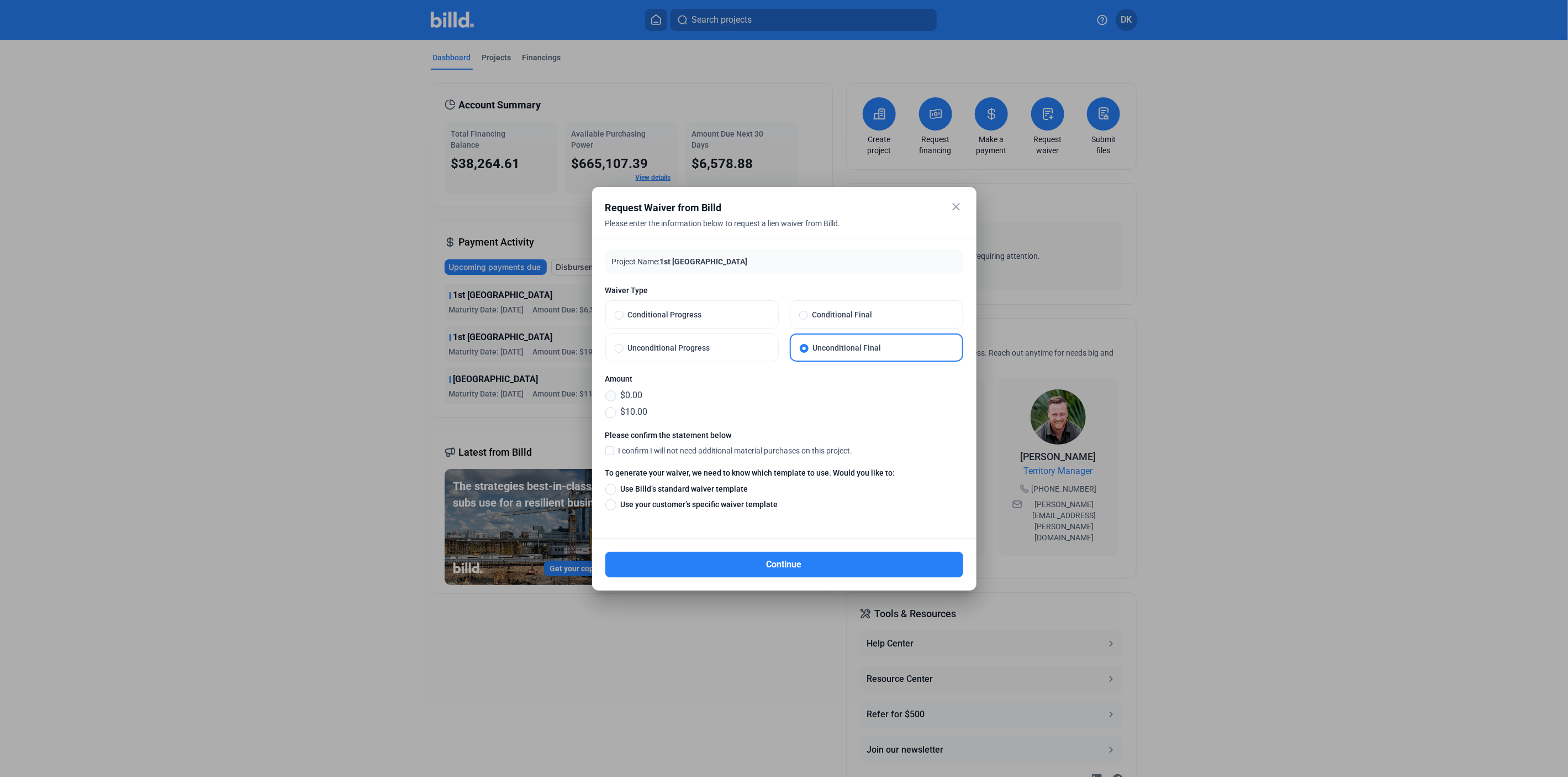
click at [611, 393] on span at bounding box center [610, 395] width 11 height 11
click at [611, 393] on input "$0.00" at bounding box center [610, 395] width 11 height 12
radio input "true"
click at [613, 451] on span at bounding box center [610, 449] width 9 height 10
click at [0, 0] on input "I confirm I will not need additional material purchases on this project." at bounding box center [0, 0] width 0 height 0
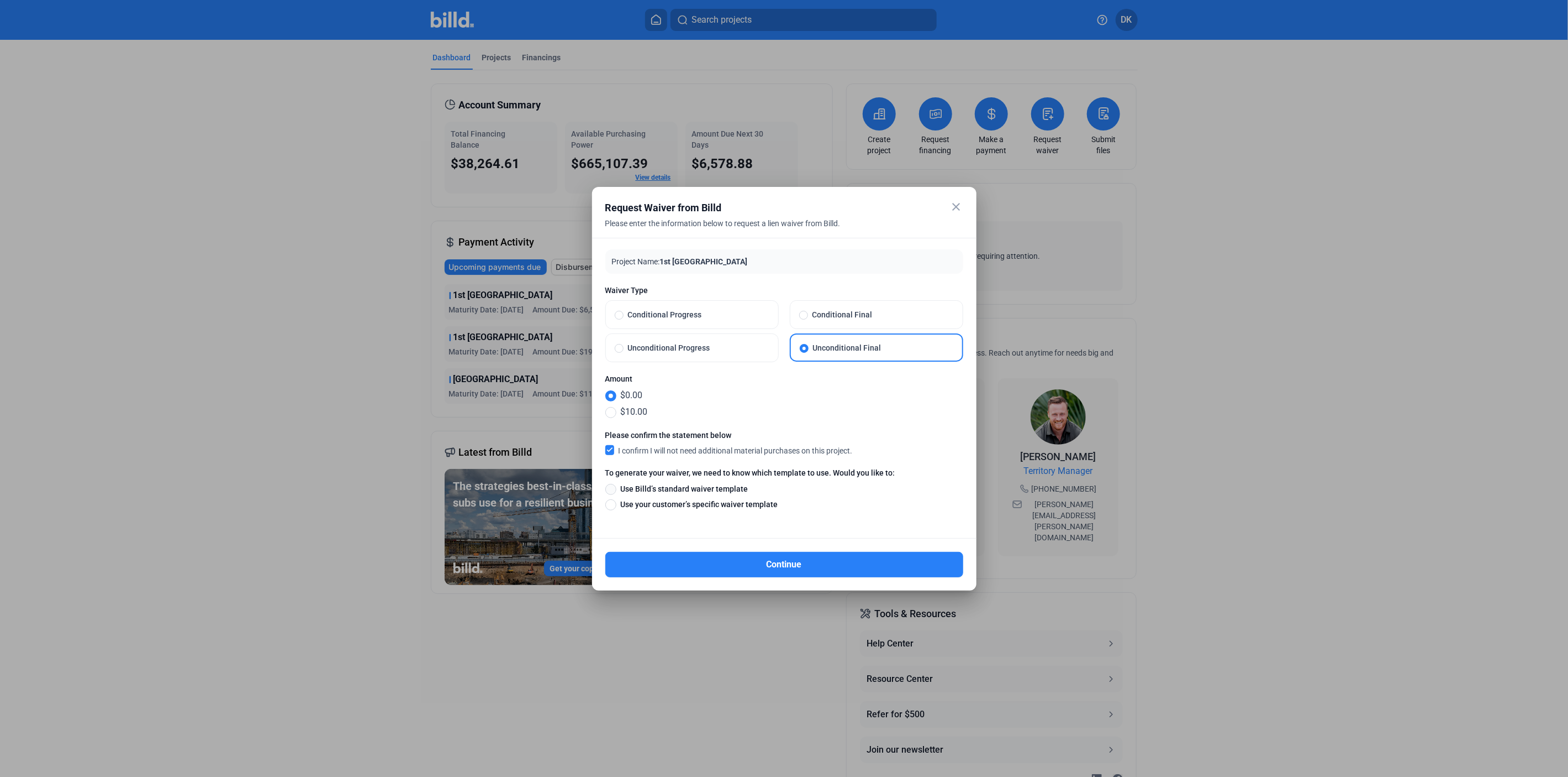
click at [612, 488] on span at bounding box center [610, 489] width 11 height 11
click at [612, 488] on input "Use Billd’s standard waiver template" at bounding box center [610, 489] width 11 height 12
radio input "true"
click at [763, 566] on button "Continue" at bounding box center [784, 565] width 358 height 26
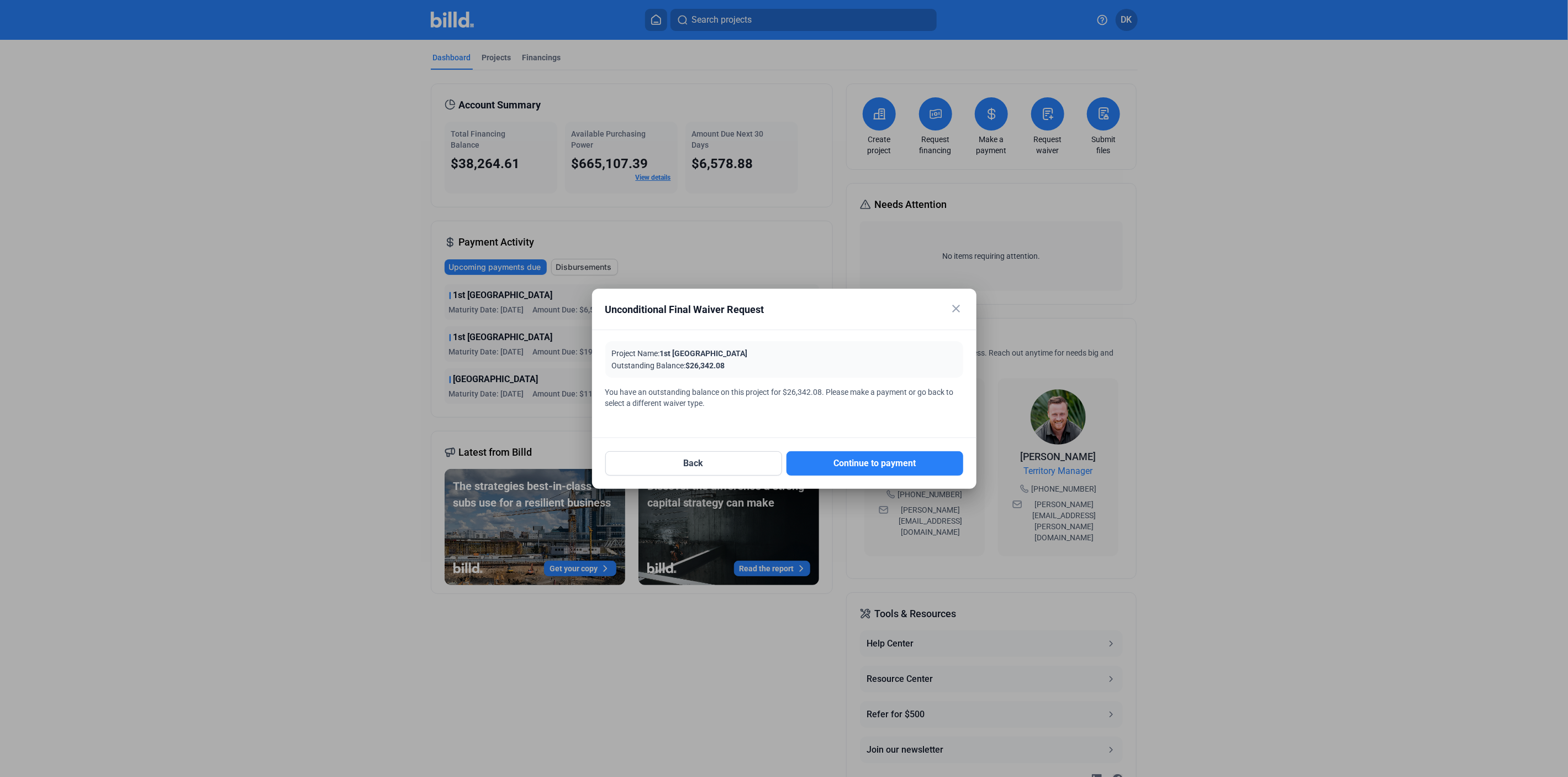
click at [958, 309] on mat-icon "close" at bounding box center [957, 308] width 13 height 13
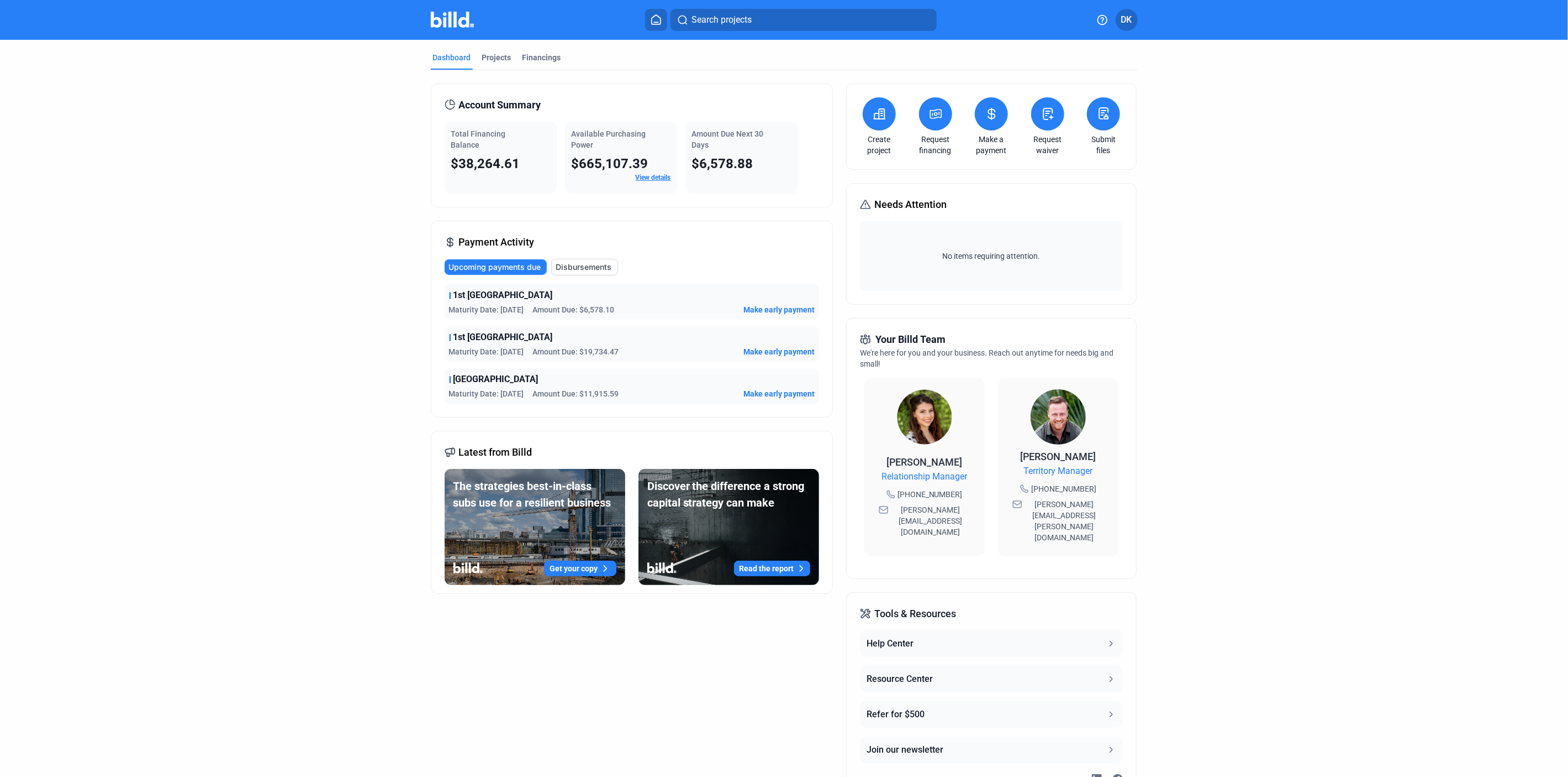
click at [986, 109] on icon at bounding box center [992, 113] width 14 height 13
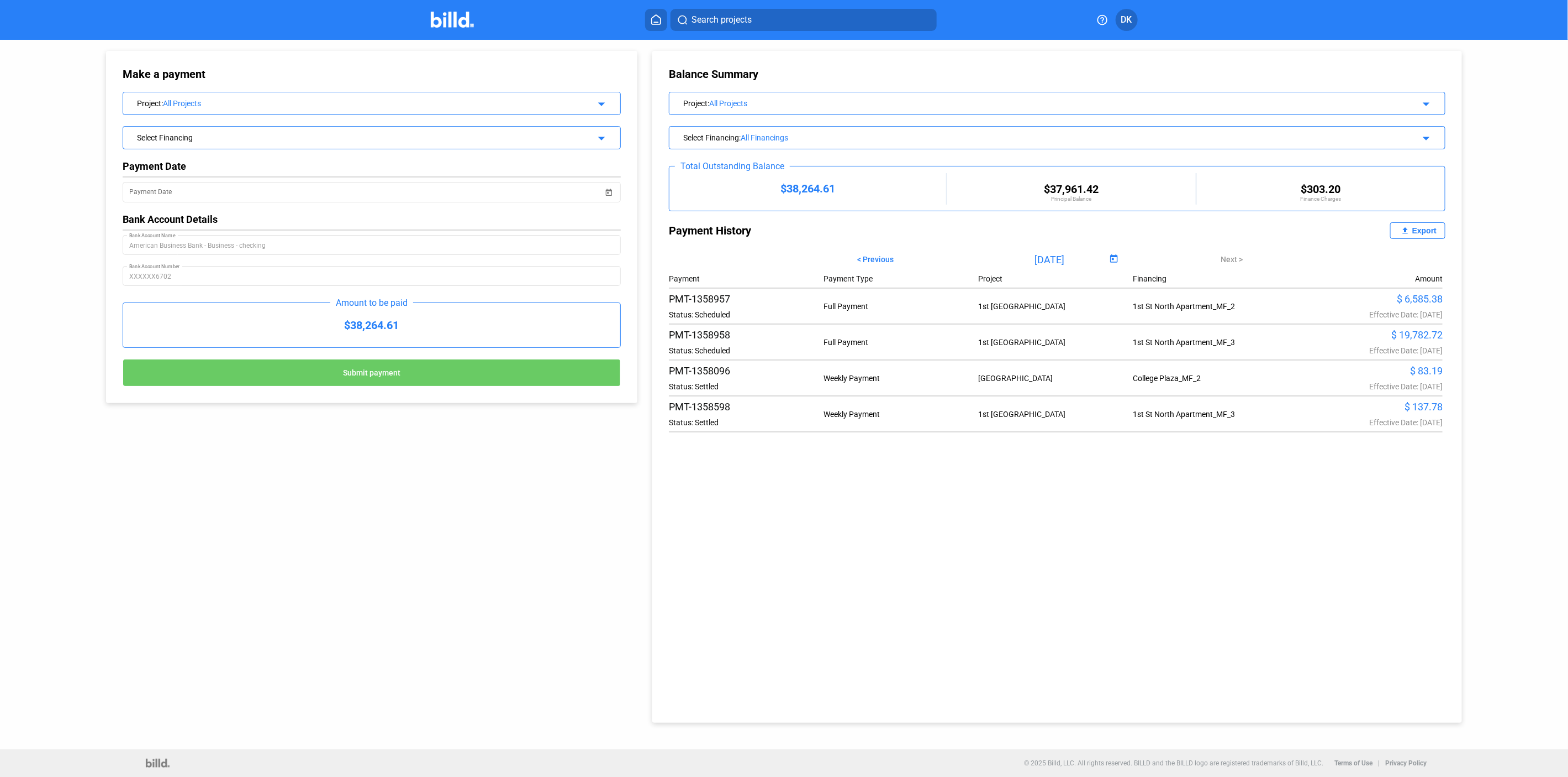
click at [354, 97] on div "Project : All Projects" at bounding box center [348, 101] width 423 height 11
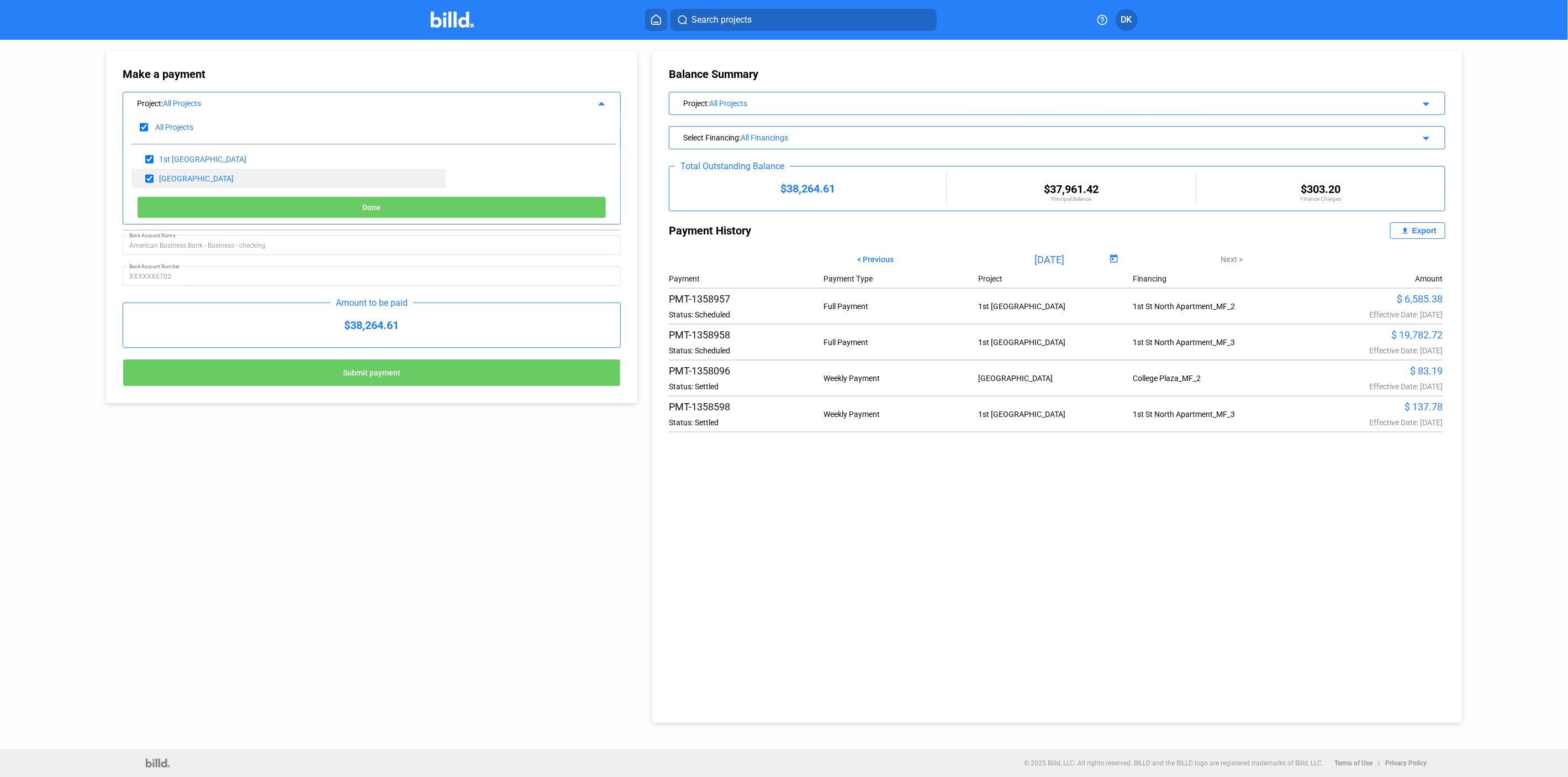
click at [152, 176] on input "checkbox" at bounding box center [149, 178] width 8 height 17
checkbox input "false"
click at [312, 205] on button "Done" at bounding box center [372, 207] width 470 height 22
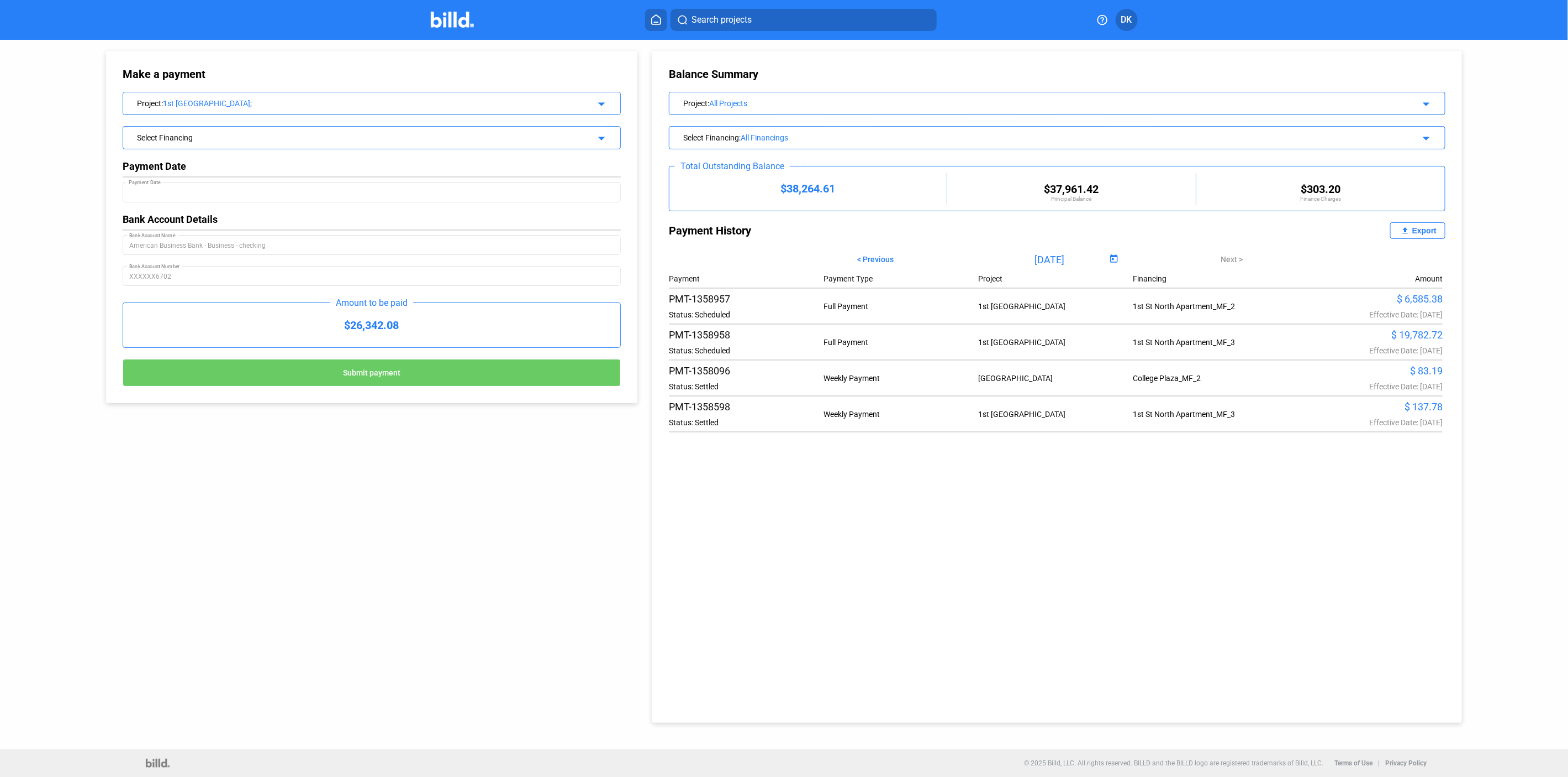
click at [217, 96] on div "Project : 1st St North Apartment;" at bounding box center [348, 101] width 423 height 11
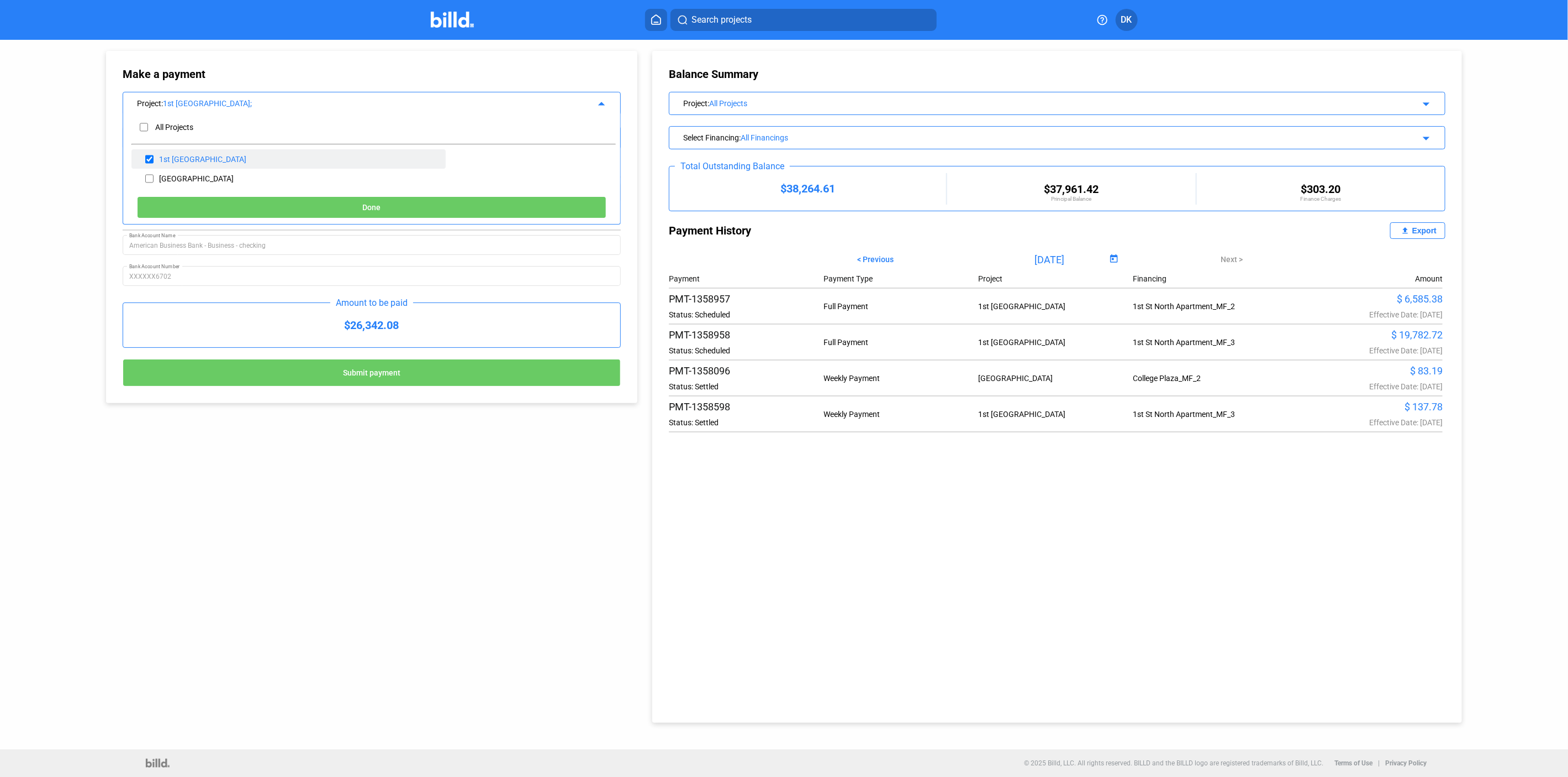
click at [176, 162] on div "1st [GEOGRAPHIC_DATA]" at bounding box center [203, 158] width 87 height 9
click at [149, 162] on input "checkbox" at bounding box center [149, 158] width 8 height 17
checkbox input "false"
click at [150, 175] on input "checkbox" at bounding box center [149, 178] width 8 height 17
checkbox input "true"
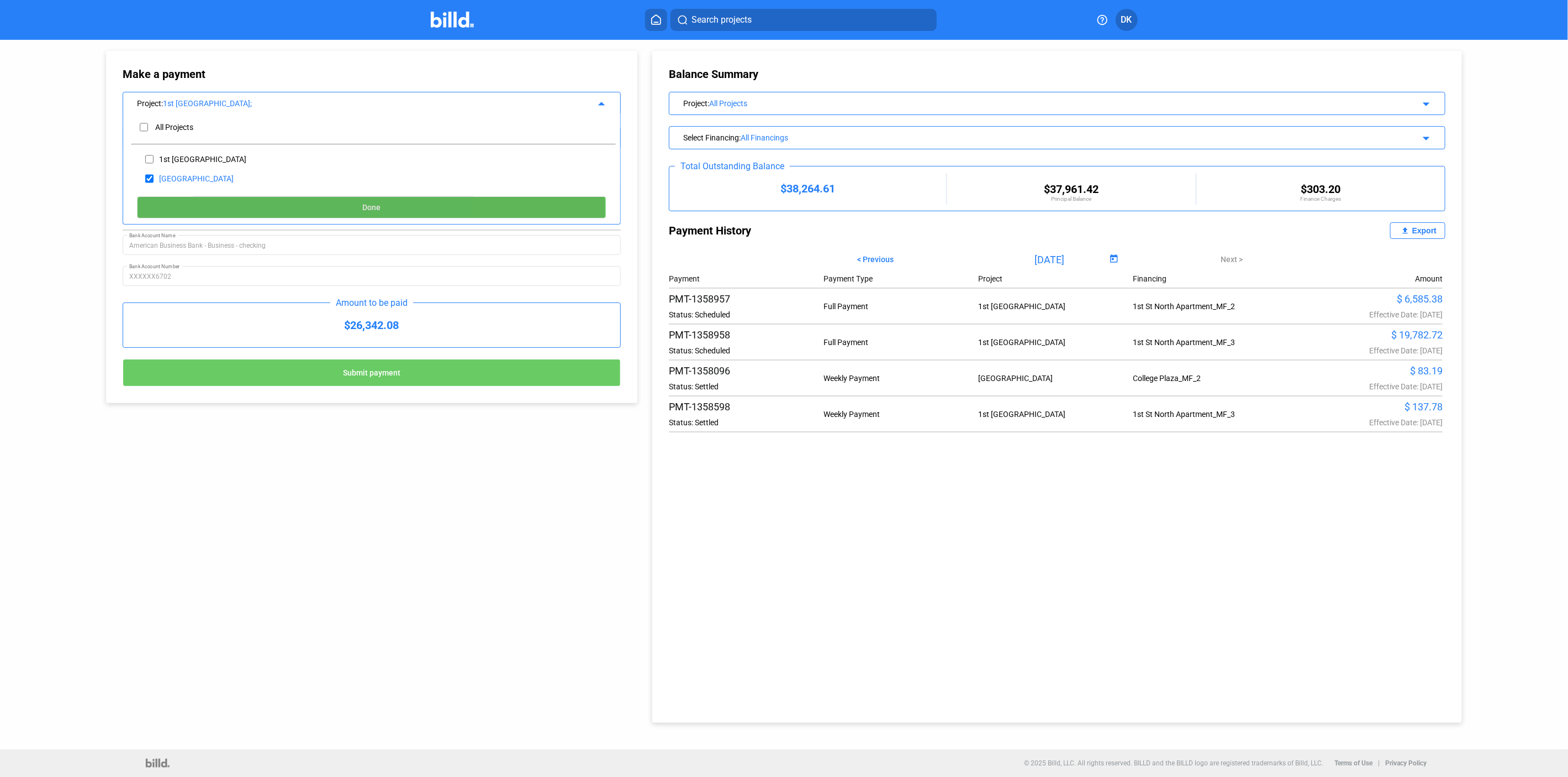
click at [189, 208] on button "Done" at bounding box center [372, 207] width 470 height 22
